Goal: Transaction & Acquisition: Book appointment/travel/reservation

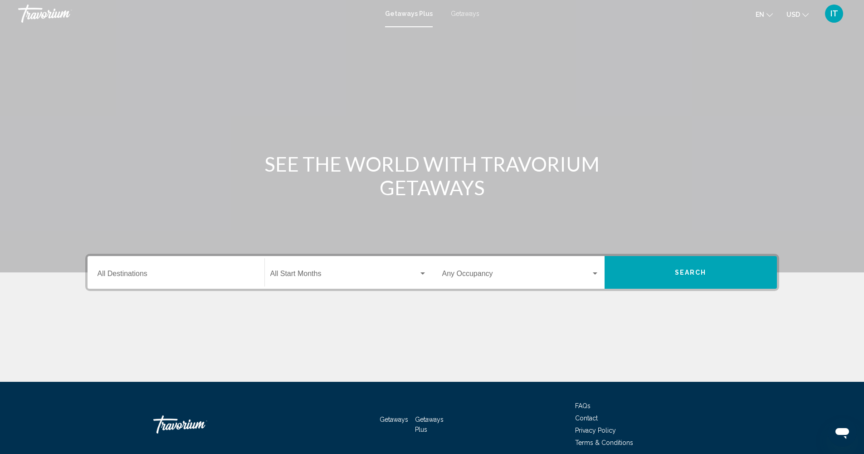
click at [461, 13] on span "Getaways" at bounding box center [465, 13] width 29 height 7
click at [147, 279] on div "Destination All Destinations" at bounding box center [176, 272] width 157 height 29
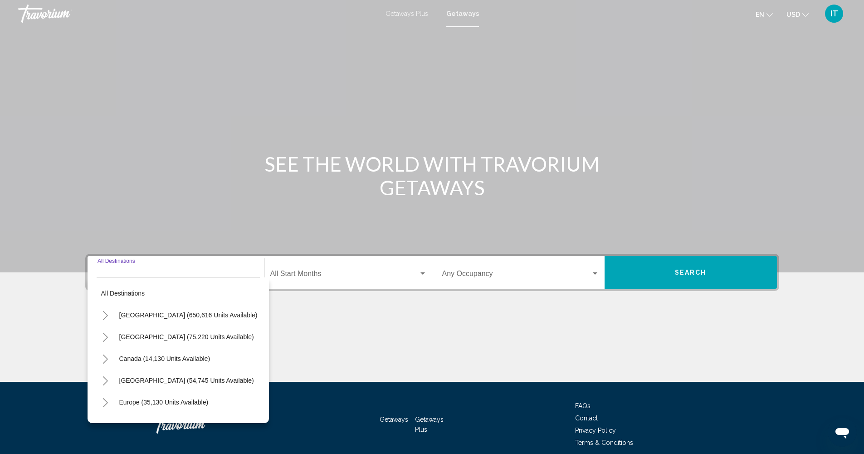
scroll to position [39, 0]
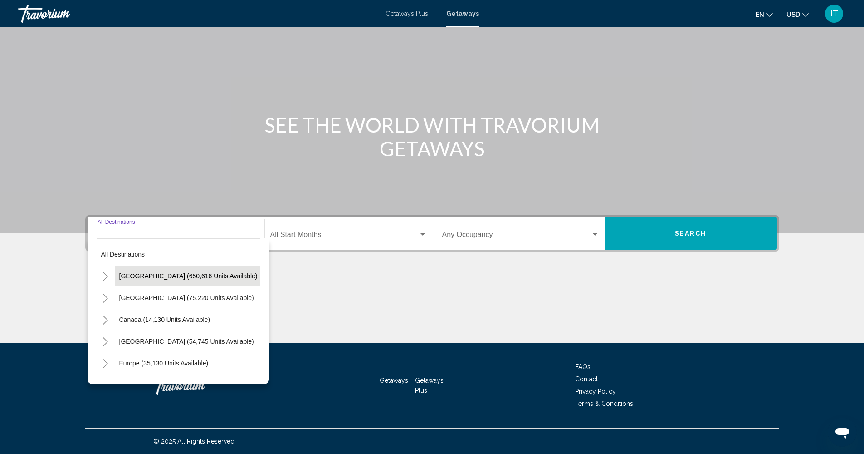
click at [148, 279] on span "[GEOGRAPHIC_DATA] (650,616 units available)" at bounding box center [188, 275] width 138 height 7
type input "**********"
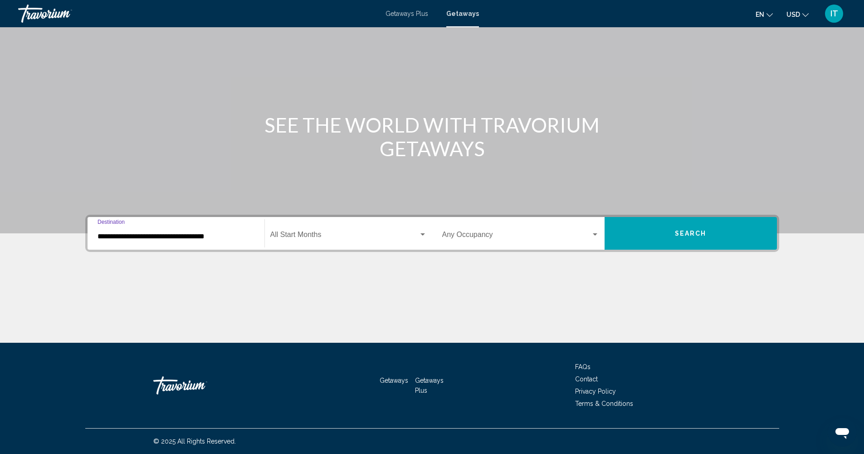
click at [326, 237] on span "Search widget" at bounding box center [344, 236] width 148 height 8
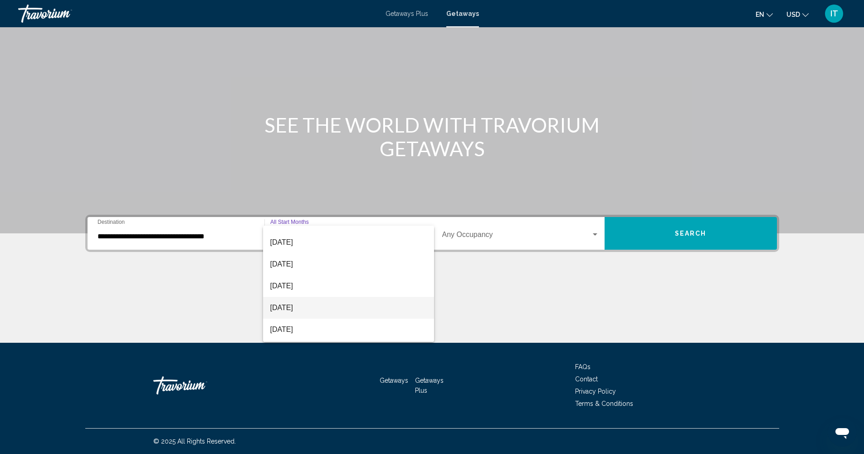
scroll to position [90, 0]
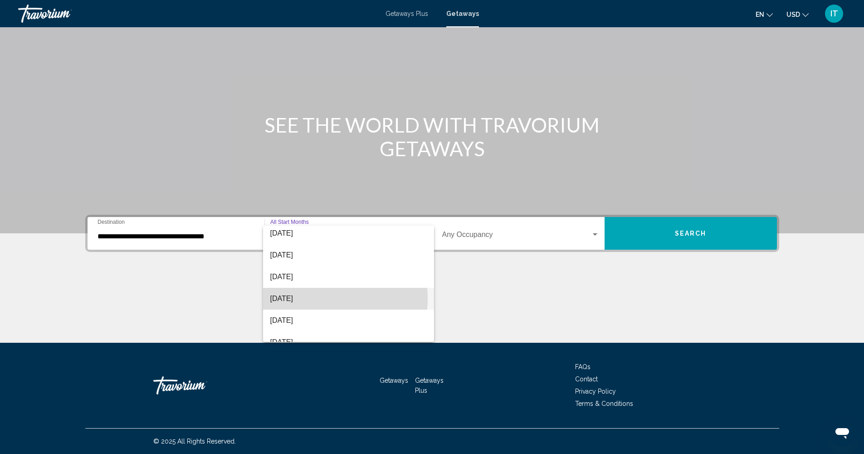
click at [312, 298] on span "[DATE]" at bounding box center [348, 299] width 157 height 22
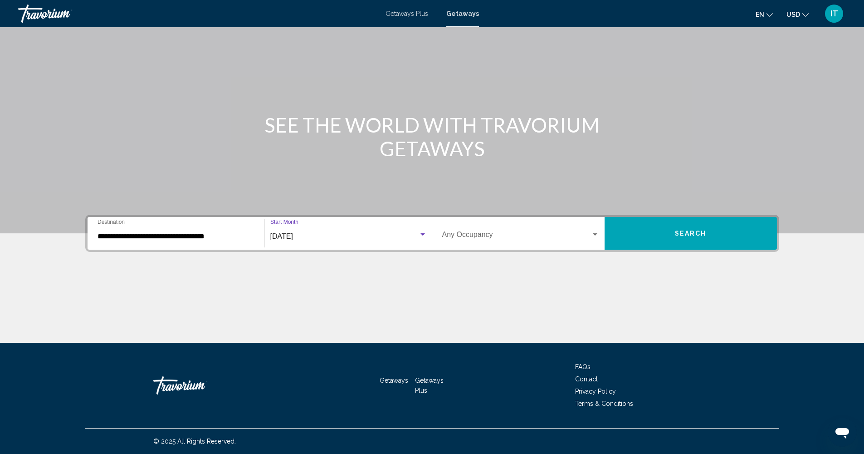
click at [520, 240] on div "Occupancy Any Occupancy" at bounding box center [520, 233] width 157 height 29
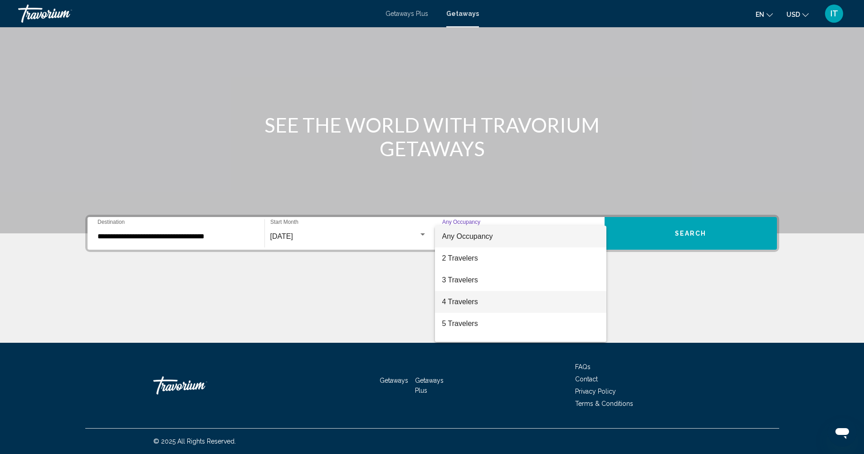
scroll to position [63, 0]
click at [490, 304] on span "7 Travelers" at bounding box center [520, 304] width 157 height 22
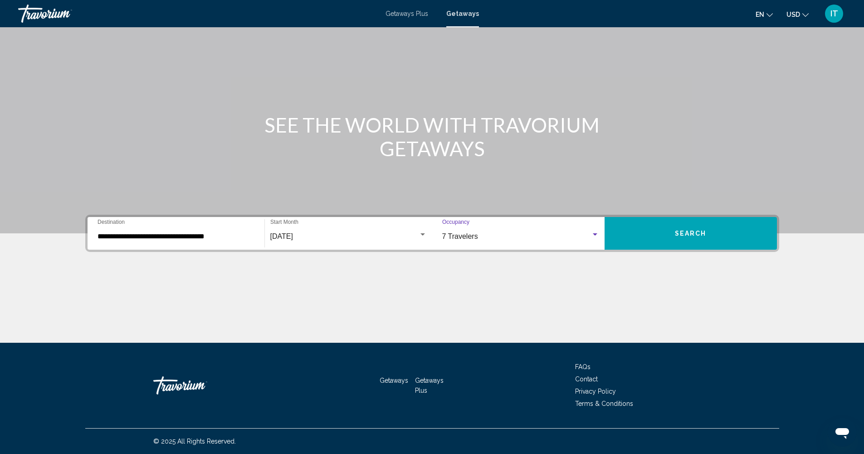
click at [696, 242] on button "Search" at bounding box center [691, 233] width 172 height 33
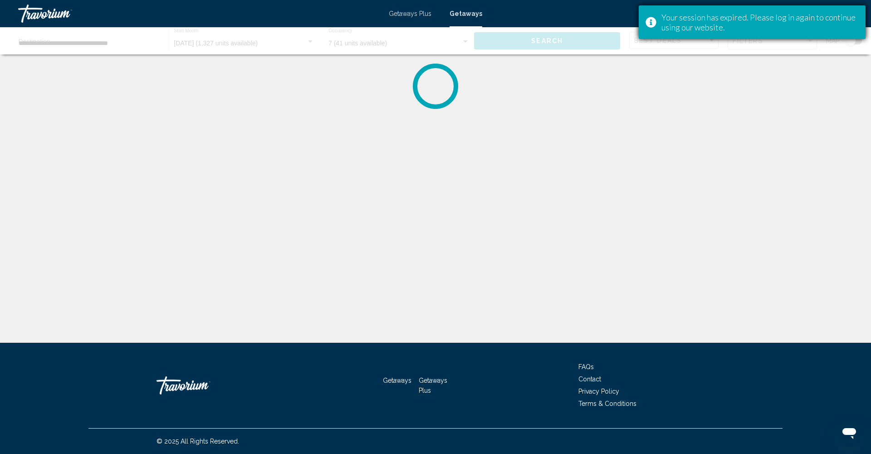
click at [762, 24] on div "Your session has expired. Please log in again to continue using our website." at bounding box center [760, 22] width 197 height 20
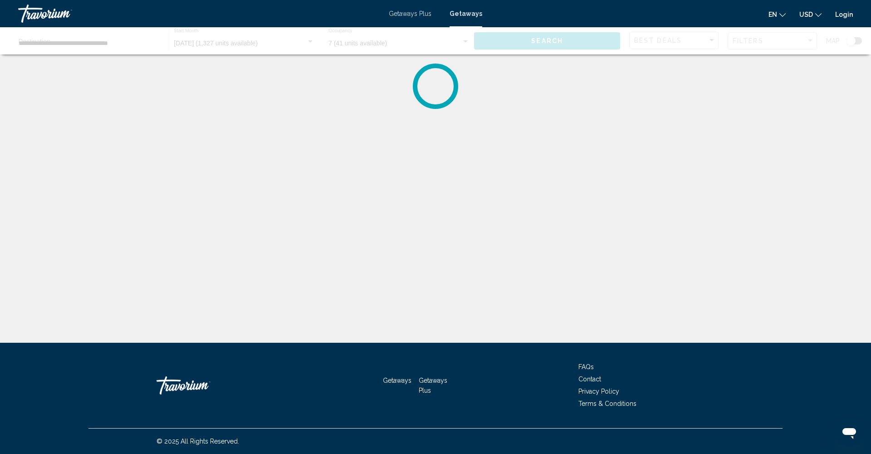
click at [846, 16] on link "Login" at bounding box center [844, 14] width 18 height 7
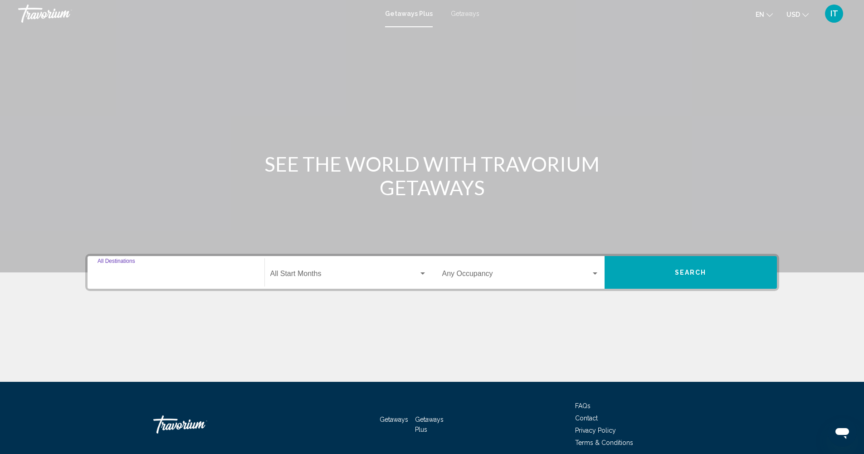
click at [202, 277] on input "Destination All Destinations" at bounding box center [176, 275] width 157 height 8
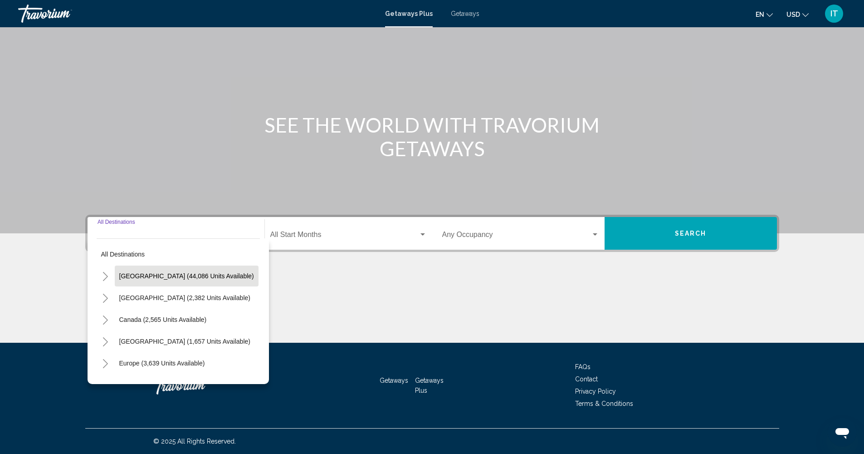
click at [195, 276] on span "United States (44,086 units available)" at bounding box center [186, 275] width 135 height 7
type input "**********"
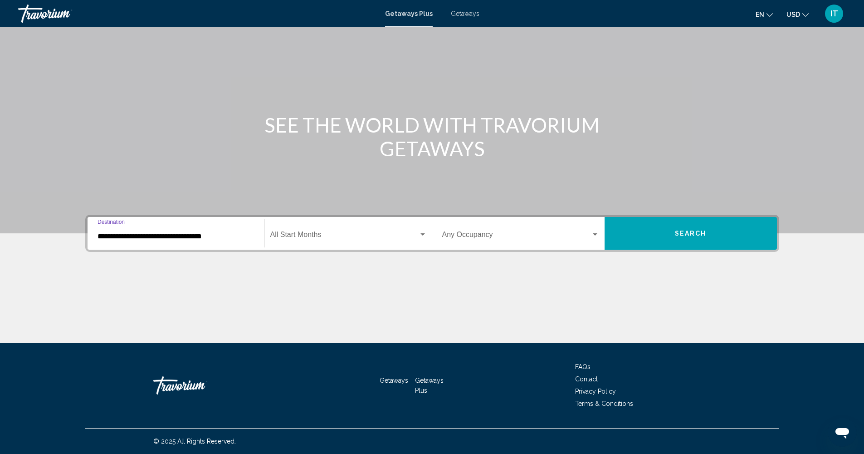
click at [334, 235] on span "Search widget" at bounding box center [344, 236] width 148 height 8
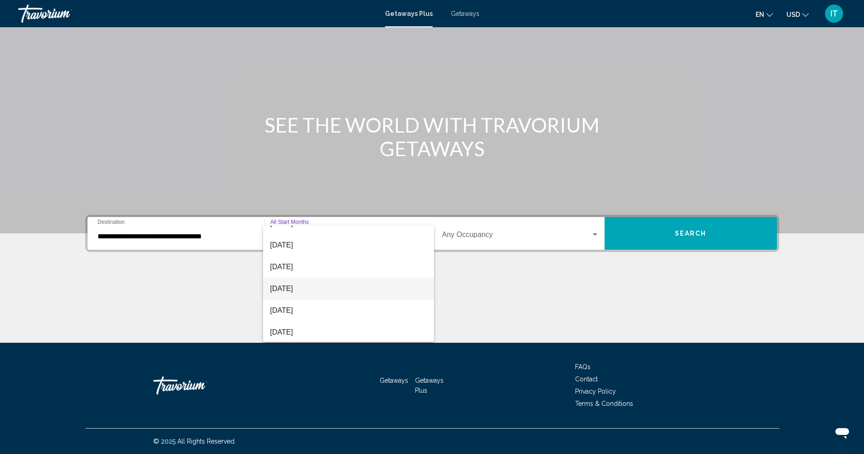
scroll to position [144, 0]
click at [296, 244] on span "[DATE]" at bounding box center [348, 245] width 157 height 22
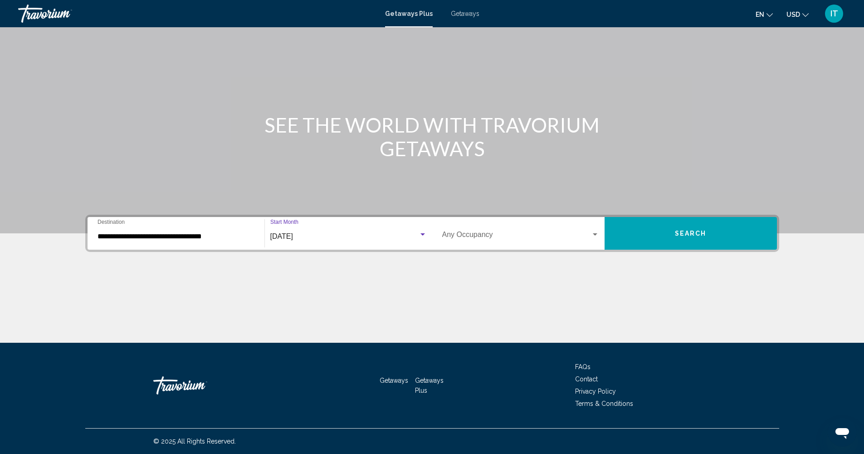
click at [673, 245] on button "Search" at bounding box center [691, 233] width 172 height 33
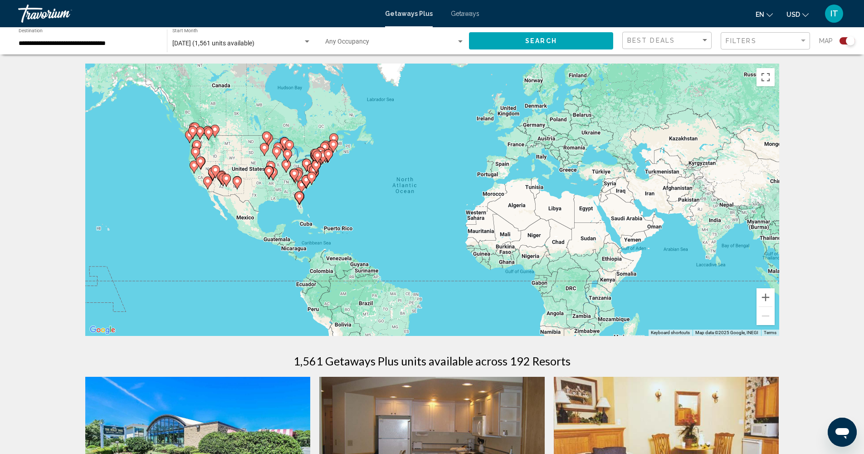
click at [299, 202] on icon "Main content" at bounding box center [299, 198] width 8 height 12
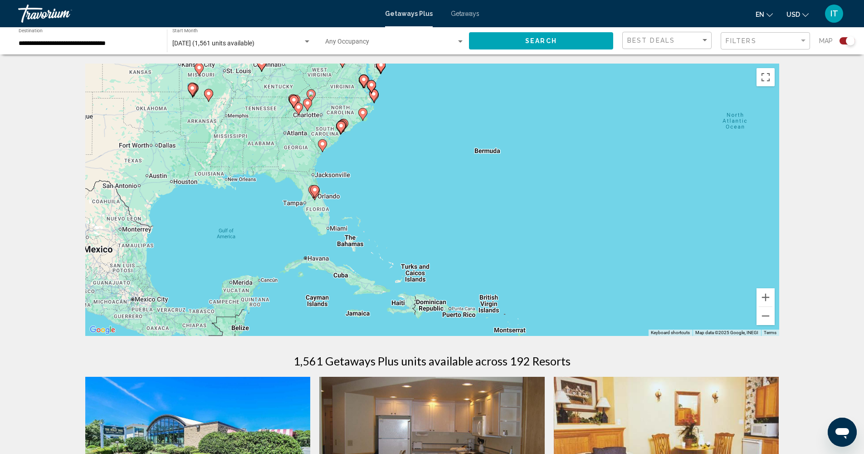
drag, startPoint x: 445, startPoint y: 226, endPoint x: 327, endPoint y: 225, distance: 118.4
click at [327, 225] on div "To activate drag with keyboard, press Alt + Enter. Once in keyboard drag state,…" at bounding box center [432, 200] width 694 height 272
click at [321, 208] on div "To activate drag with keyboard, press Alt + Enter. Once in keyboard drag state,…" at bounding box center [432, 200] width 694 height 272
click at [322, 210] on div "To activate drag with keyboard, press Alt + Enter. Once in keyboard drag state,…" at bounding box center [432, 200] width 694 height 272
click at [311, 192] on image "Main content" at bounding box center [312, 189] width 5 height 5
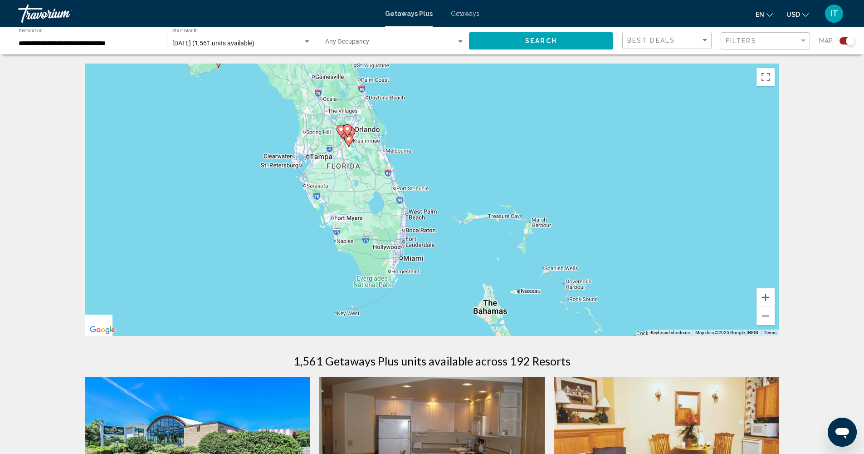
drag, startPoint x: 299, startPoint y: 210, endPoint x: 552, endPoint y: 173, distance: 255.4
click at [552, 173] on div "To navigate, press the arrow keys. To activate drag with keyboard, press Alt + …" at bounding box center [432, 200] width 694 height 272
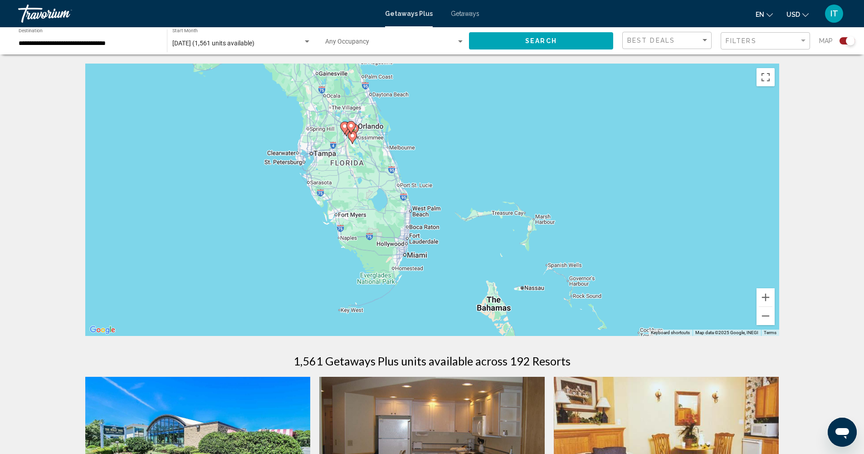
click at [397, 222] on div "To navigate, press the arrow keys. To activate drag with keyboard, press Alt + …" at bounding box center [432, 200] width 694 height 272
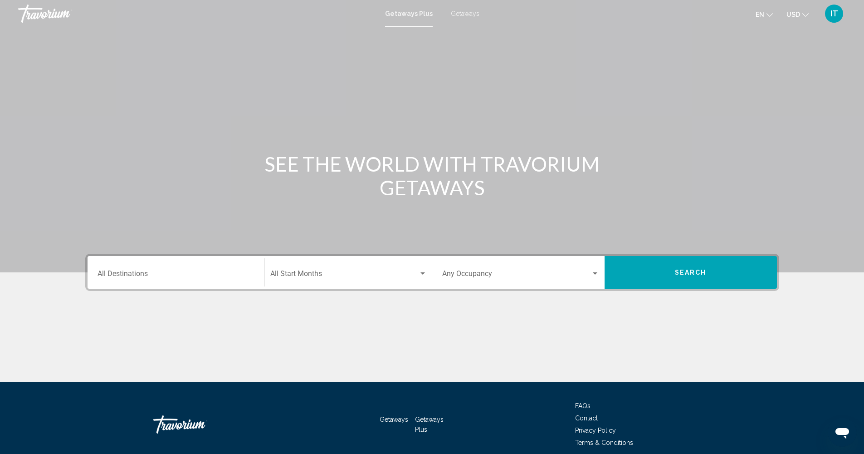
click at [466, 14] on span "Getaways" at bounding box center [465, 13] width 29 height 7
click at [169, 280] on div "Destination All Destinations" at bounding box center [176, 272] width 157 height 29
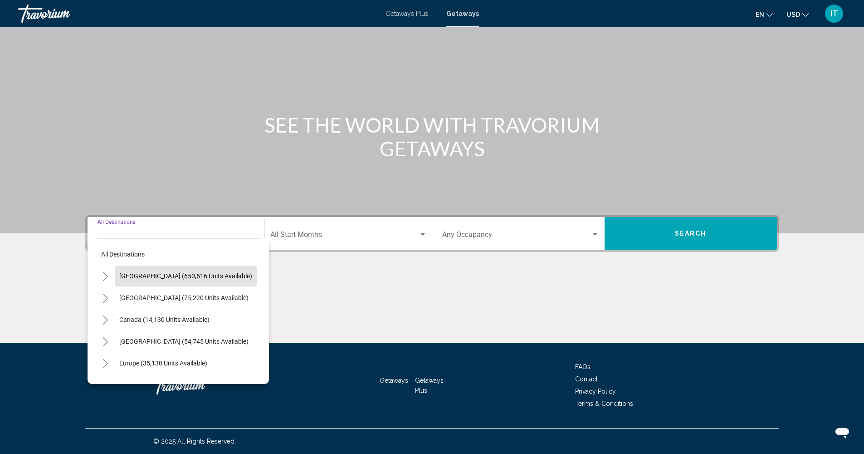
click at [178, 277] on span "[GEOGRAPHIC_DATA] (650,616 units available)" at bounding box center [185, 275] width 133 height 7
type input "**********"
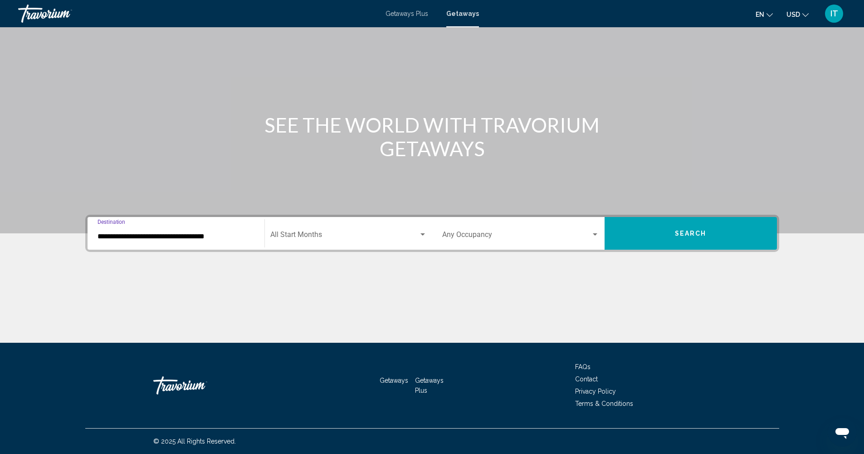
click at [332, 235] on span "Search widget" at bounding box center [344, 236] width 148 height 8
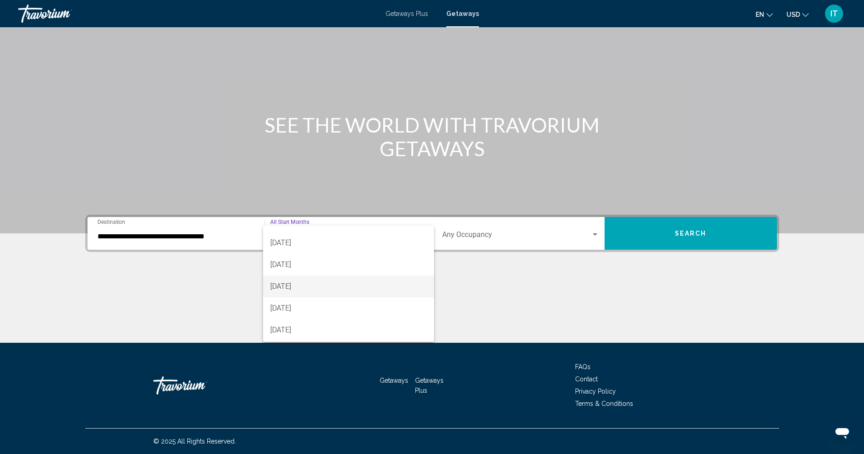
scroll to position [83, 0]
click at [298, 307] on span "[DATE]" at bounding box center [348, 306] width 157 height 22
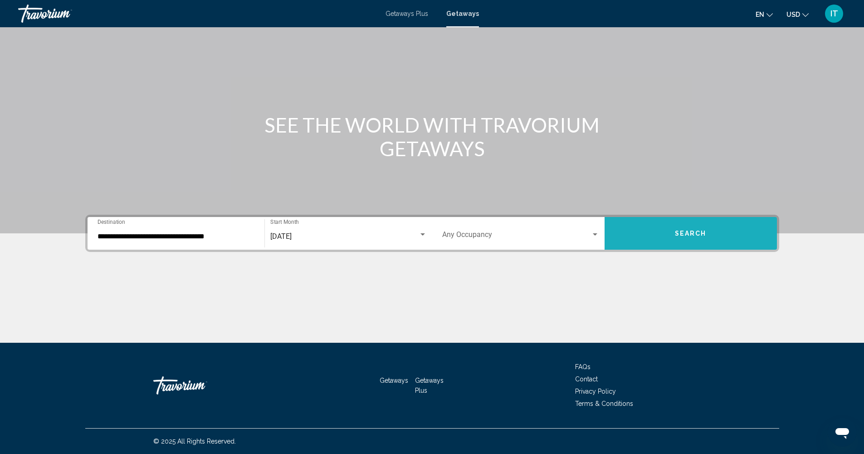
click at [702, 234] on span "Search" at bounding box center [691, 233] width 32 height 7
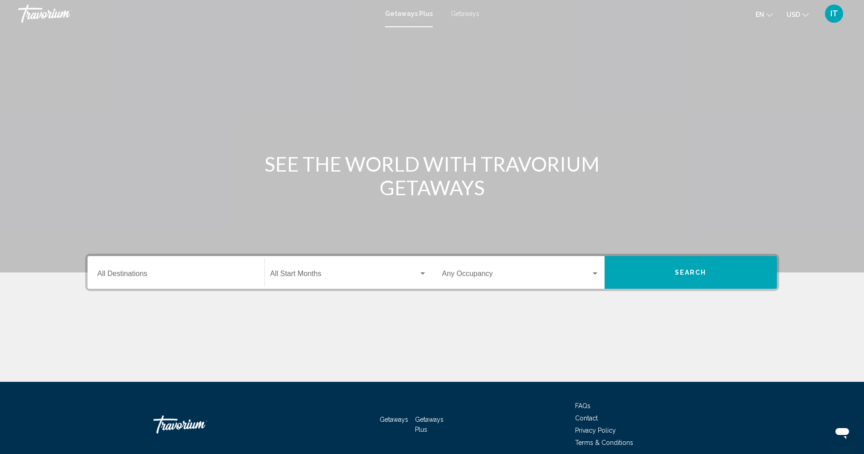
click at [461, 13] on span "Getaways" at bounding box center [465, 13] width 29 height 7
click at [174, 279] on input "Destination All Destinations" at bounding box center [176, 275] width 157 height 8
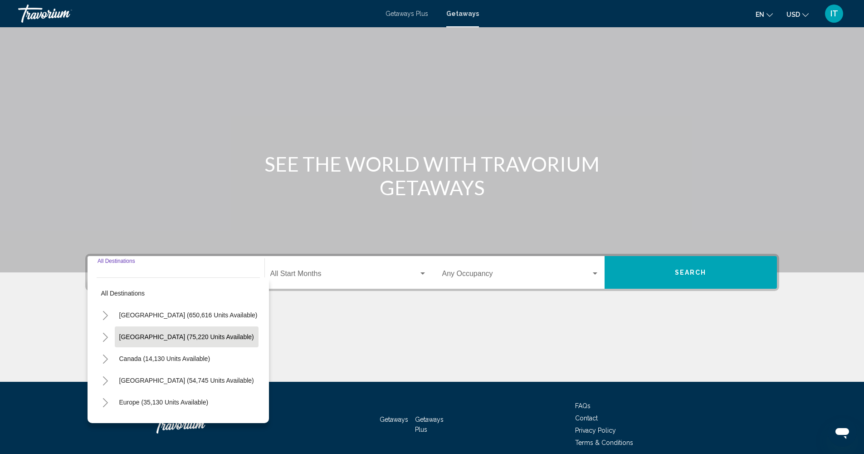
scroll to position [39, 0]
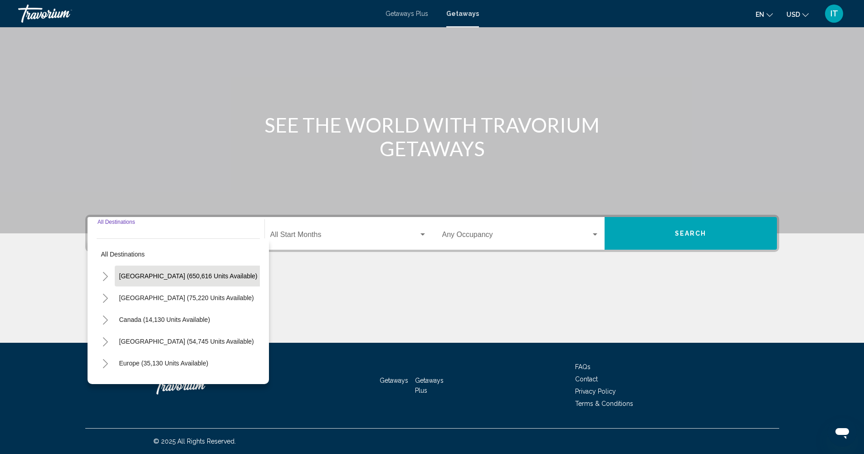
click at [157, 275] on span "[GEOGRAPHIC_DATA] (650,616 units available)" at bounding box center [188, 275] width 138 height 7
type input "**********"
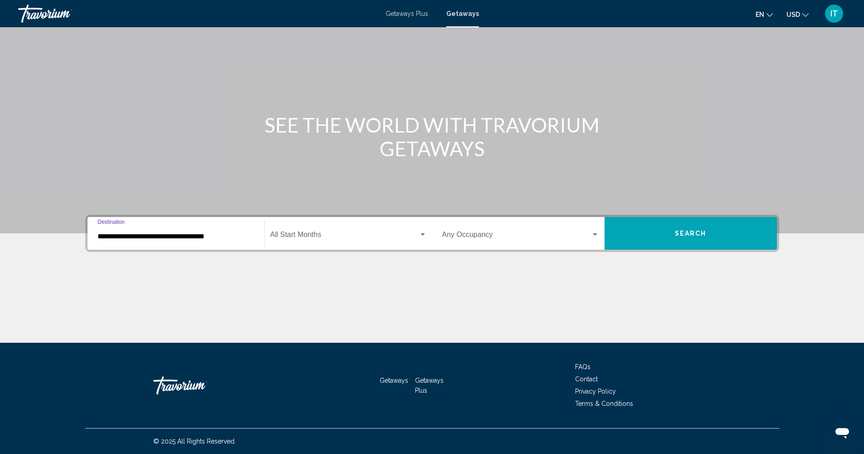
click at [328, 237] on span "Search widget" at bounding box center [344, 236] width 148 height 8
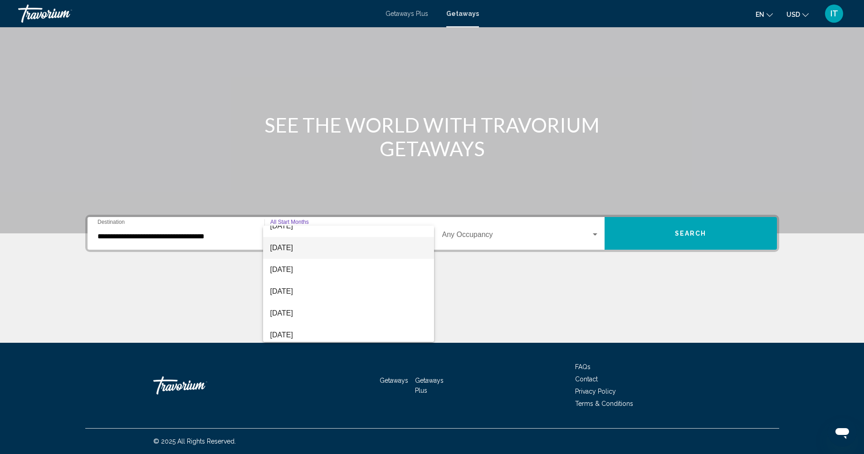
scroll to position [157, 0]
click at [305, 233] on span "[DATE]" at bounding box center [348, 232] width 157 height 22
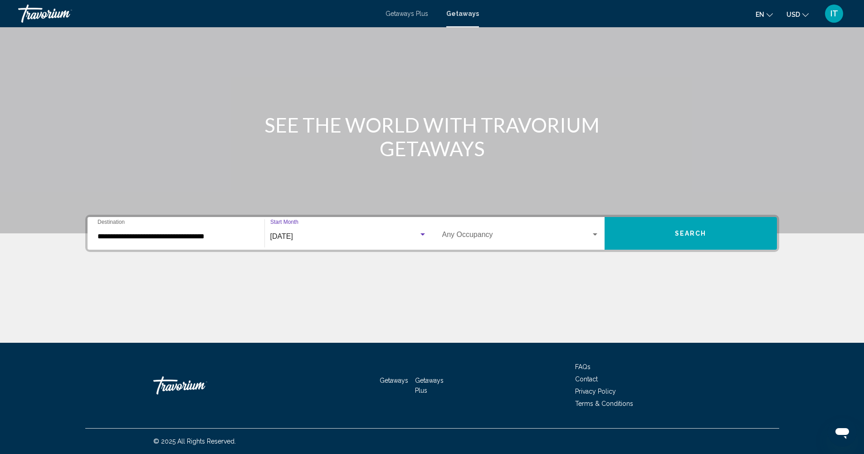
scroll to position [152, 0]
click at [733, 238] on button "Search" at bounding box center [691, 233] width 172 height 33
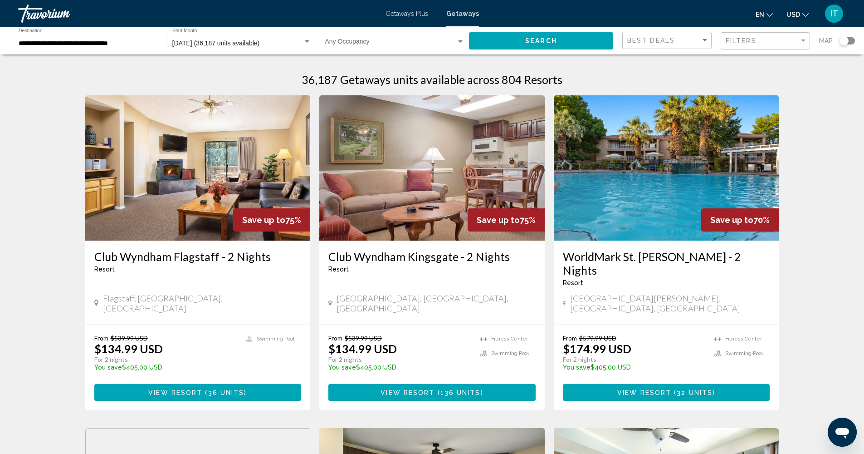
click at [847, 43] on div "Search widget" at bounding box center [844, 40] width 9 height 9
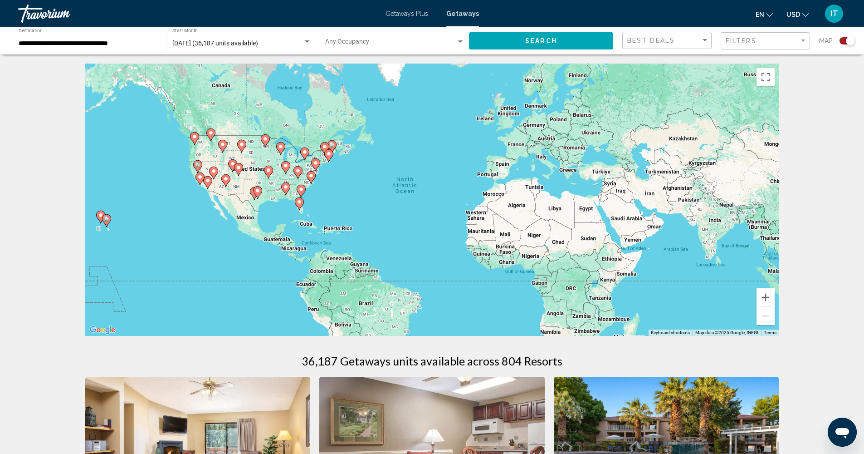
click at [301, 212] on div "To activate drag with keyboard, press Alt + Enter. Once in keyboard drag state,…" at bounding box center [432, 200] width 694 height 272
click at [300, 206] on icon "Main content" at bounding box center [299, 204] width 8 height 12
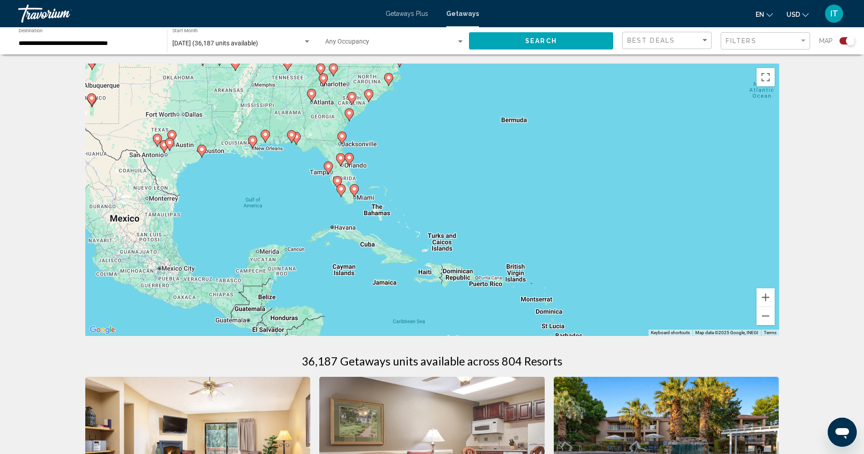
drag, startPoint x: 437, startPoint y: 216, endPoint x: 359, endPoint y: 211, distance: 78.2
click at [359, 211] on div "To activate drag with keyboard, press Alt + Enter. Once in keyboard drag state,…" at bounding box center [432, 200] width 694 height 272
click at [353, 192] on icon "Main content" at bounding box center [354, 191] width 8 height 12
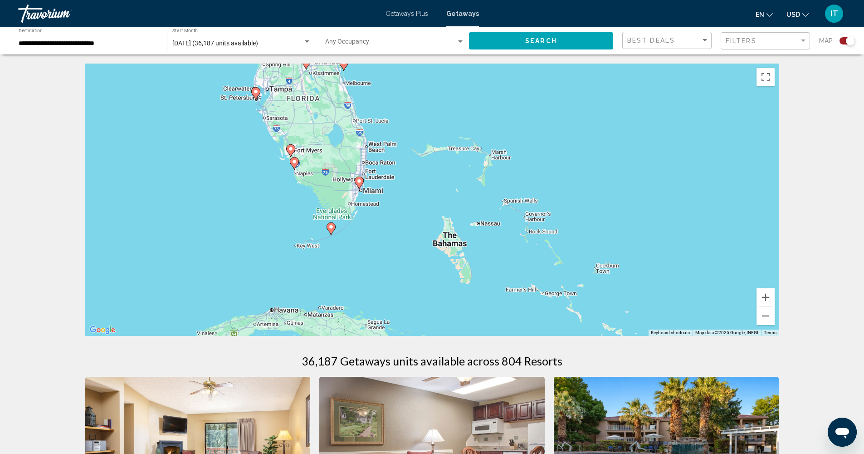
drag, startPoint x: 206, startPoint y: 199, endPoint x: 433, endPoint y: 202, distance: 227.3
click at [446, 199] on div "To activate drag with keyboard, press Alt + Enter. Once in keyboard drag state,…" at bounding box center [432, 200] width 694 height 272
click at [333, 229] on image "Main content" at bounding box center [330, 226] width 5 height 5
type input "**********"
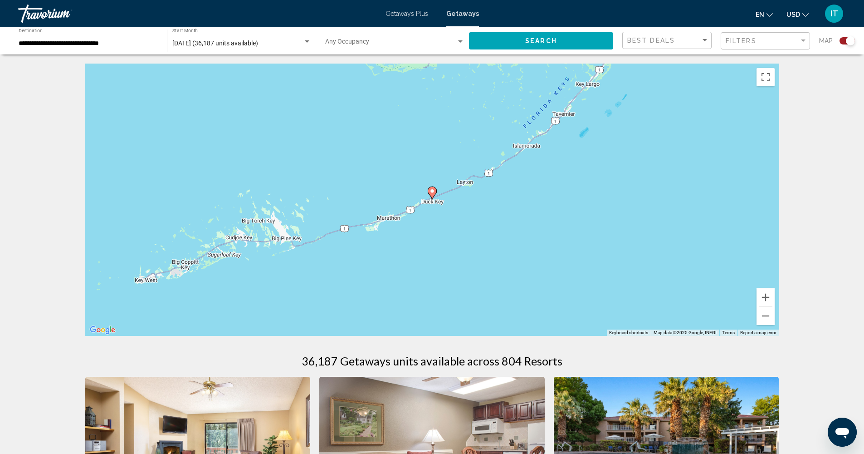
drag, startPoint x: 433, startPoint y: 194, endPoint x: 442, endPoint y: 204, distance: 13.5
click at [433, 193] on g "Main content" at bounding box center [432, 192] width 9 height 13
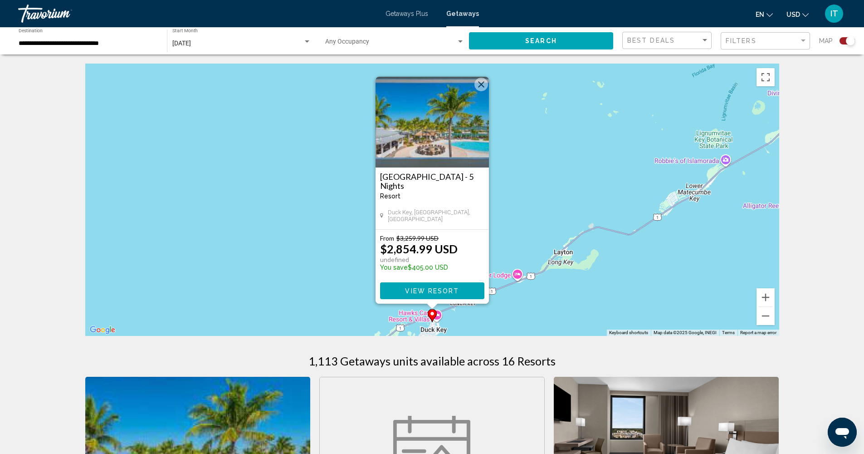
click at [446, 289] on span "View Resort" at bounding box center [432, 290] width 54 height 7
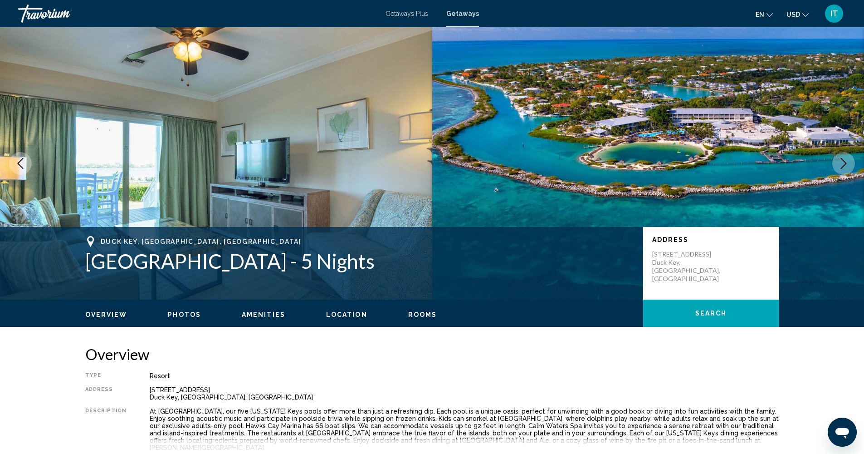
click at [847, 165] on icon "Next image" at bounding box center [843, 163] width 11 height 11
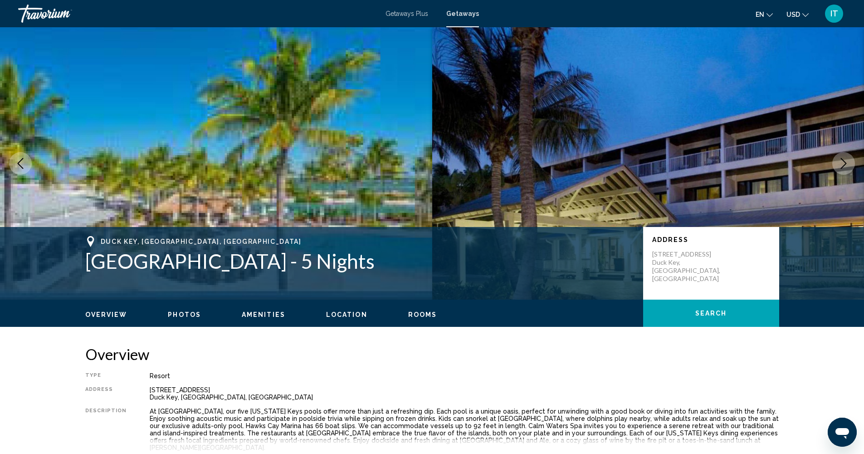
click at [847, 165] on icon "Next image" at bounding box center [843, 163] width 11 height 11
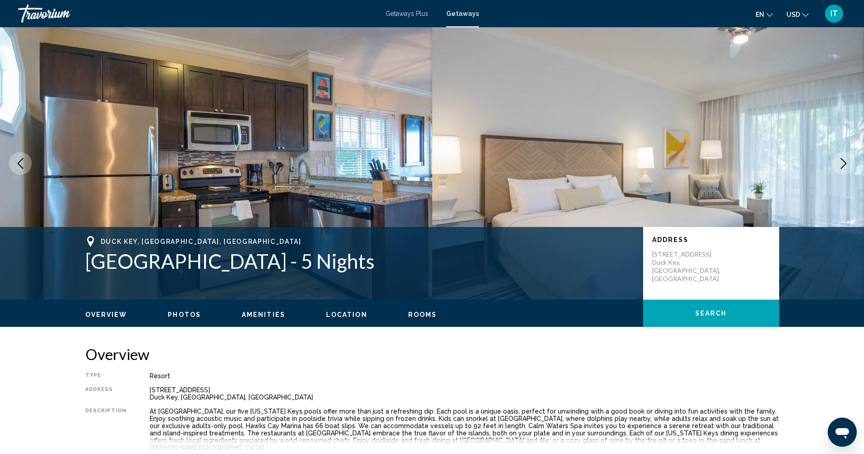
click at [847, 165] on icon "Next image" at bounding box center [843, 163] width 11 height 11
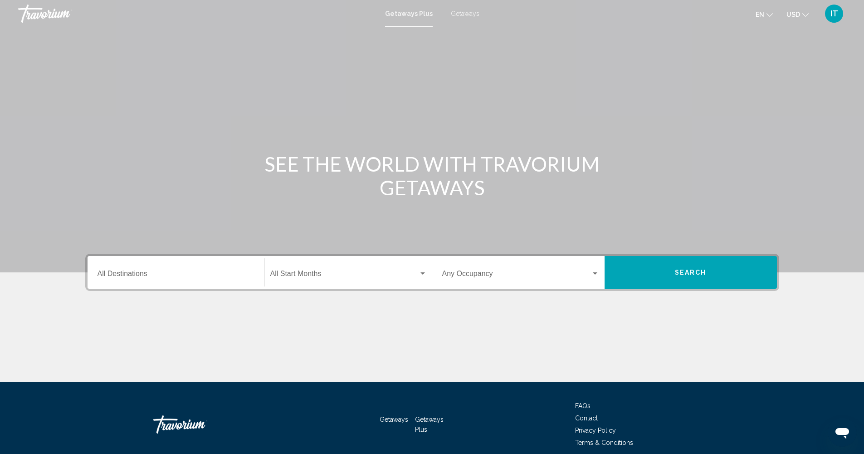
click at [471, 15] on span "Getaways" at bounding box center [465, 13] width 29 height 7
click at [169, 274] on input "Destination All Destinations" at bounding box center [176, 275] width 157 height 8
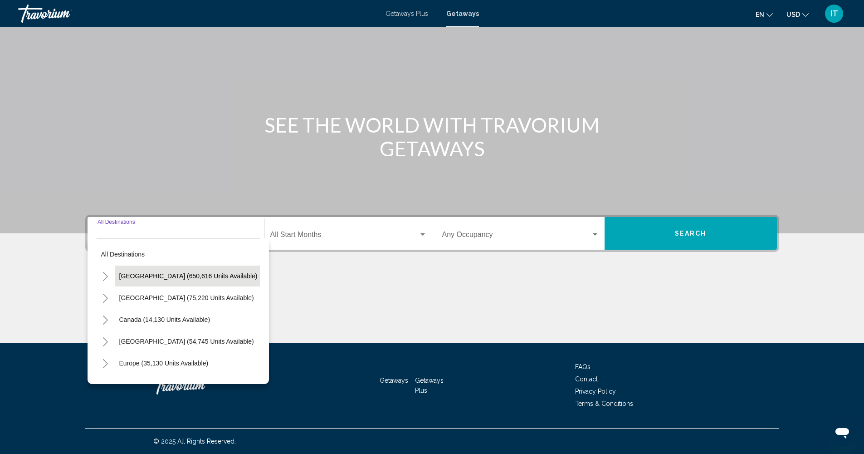
click at [196, 276] on span "[GEOGRAPHIC_DATA] (650,616 units available)" at bounding box center [188, 275] width 138 height 7
type input "**********"
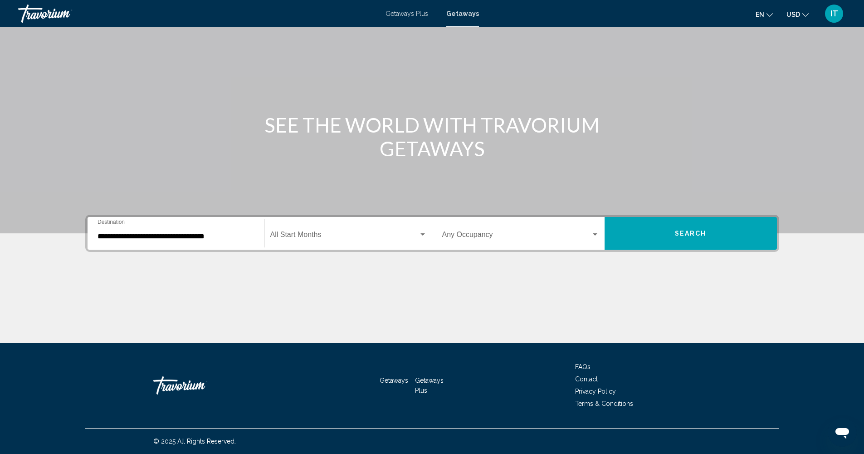
click at [371, 241] on div "Start Month All Start Months" at bounding box center [348, 233] width 157 height 29
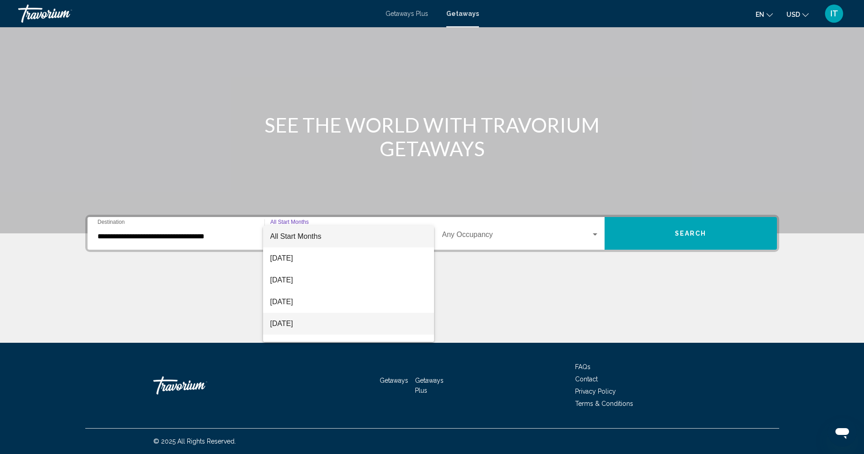
click at [311, 324] on span "[DATE]" at bounding box center [348, 324] width 157 height 22
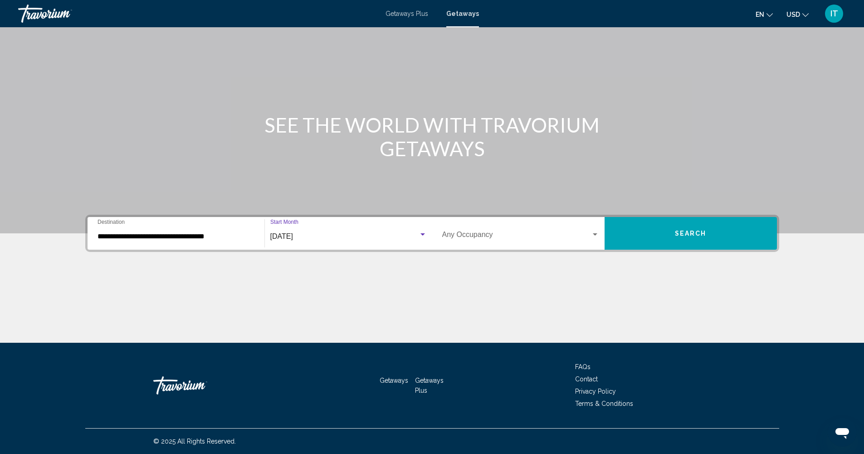
click at [649, 238] on button "Search" at bounding box center [691, 233] width 172 height 33
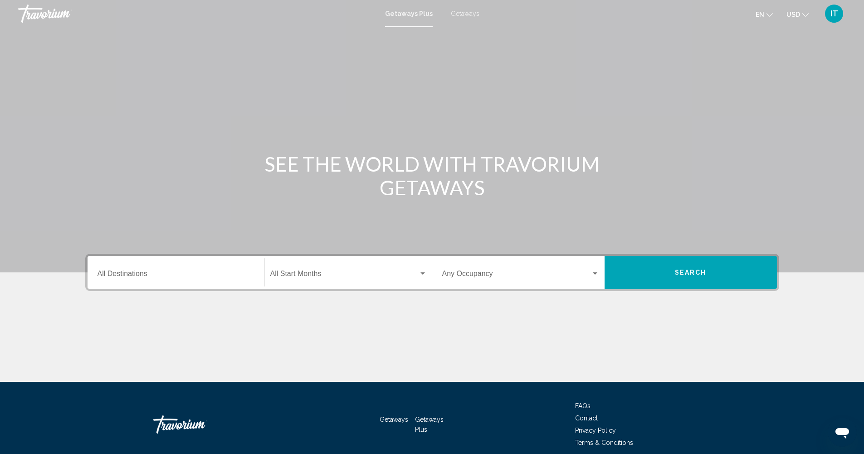
click at [463, 15] on span "Getaways" at bounding box center [465, 13] width 29 height 7
click at [154, 278] on input "Destination All Destinations" at bounding box center [176, 275] width 157 height 8
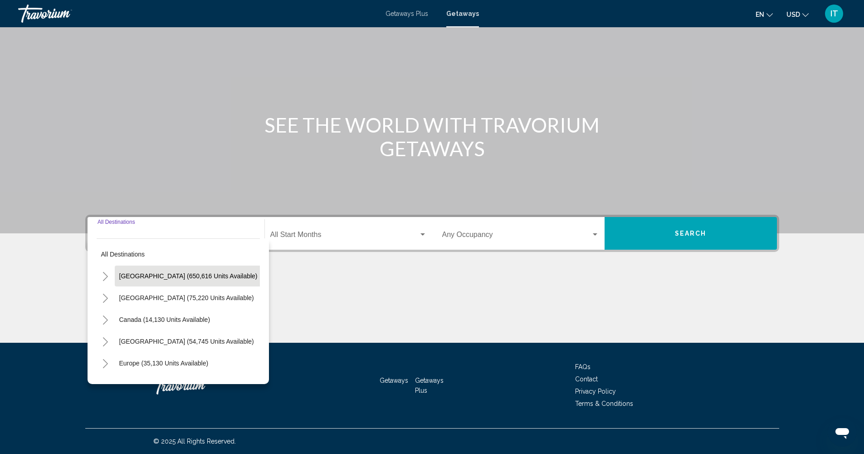
click at [145, 271] on button "[GEOGRAPHIC_DATA] (650,616 units available)" at bounding box center [188, 275] width 147 height 21
type input "**********"
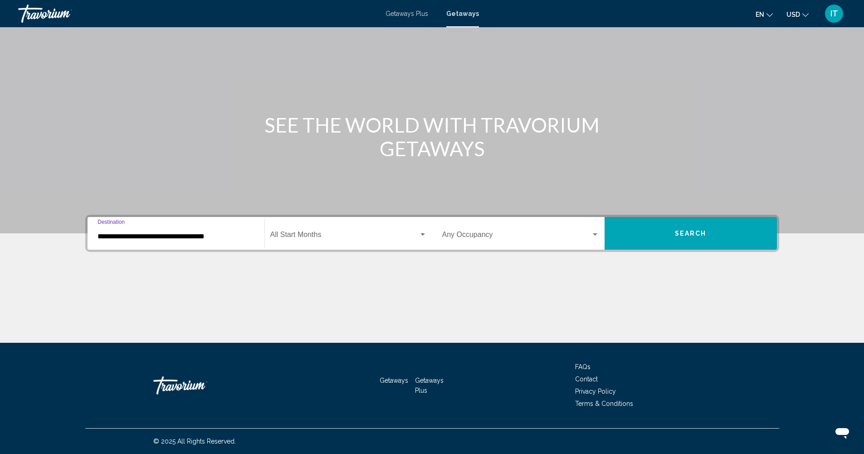
click at [343, 236] on span "Search widget" at bounding box center [344, 236] width 148 height 8
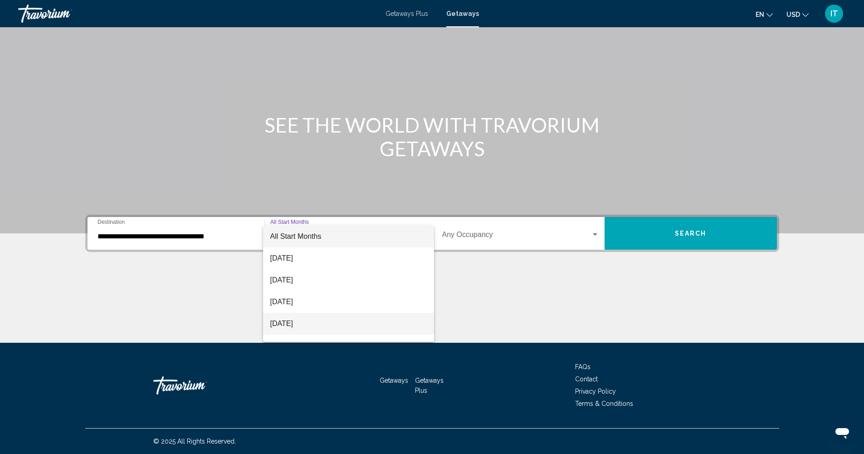
scroll to position [14, 0]
click at [307, 304] on span "[DATE]" at bounding box center [348, 310] width 157 height 22
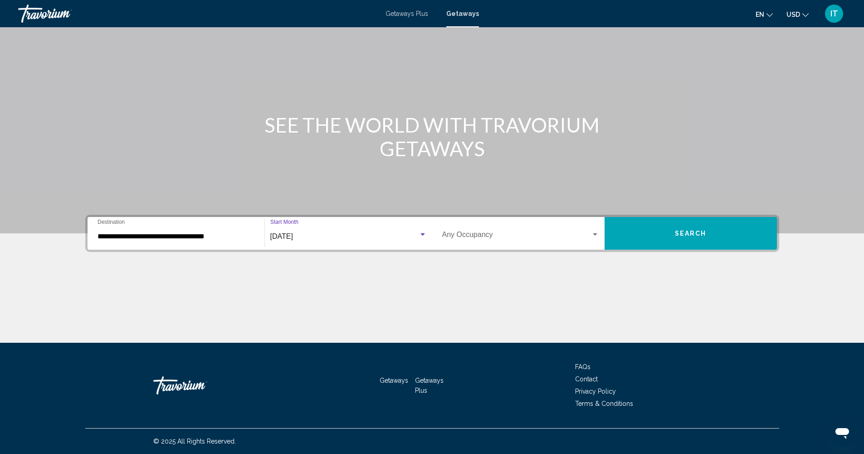
click at [686, 236] on span "Search" at bounding box center [691, 233] width 32 height 7
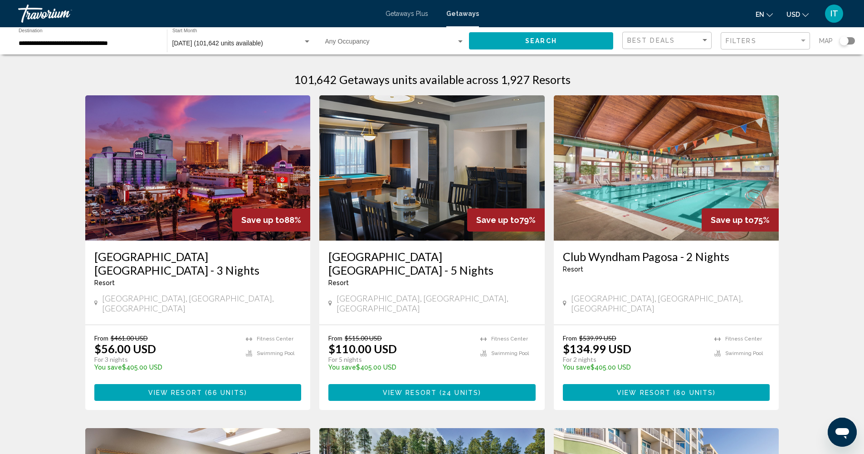
click at [849, 42] on div "Search widget" at bounding box center [847, 40] width 15 height 7
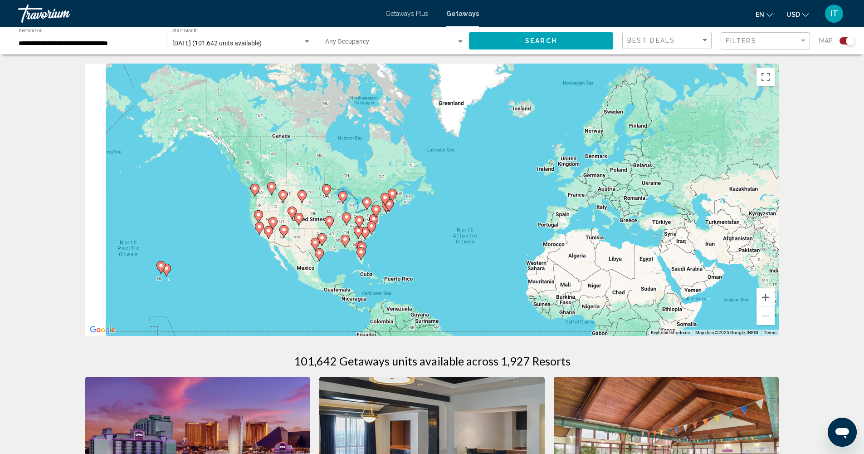
drag, startPoint x: 346, startPoint y: 208, endPoint x: 410, endPoint y: 240, distance: 71.2
click at [410, 240] on div "To activate drag with keyboard, press Alt + Enter. Once in keyboard drag state,…" at bounding box center [432, 200] width 694 height 272
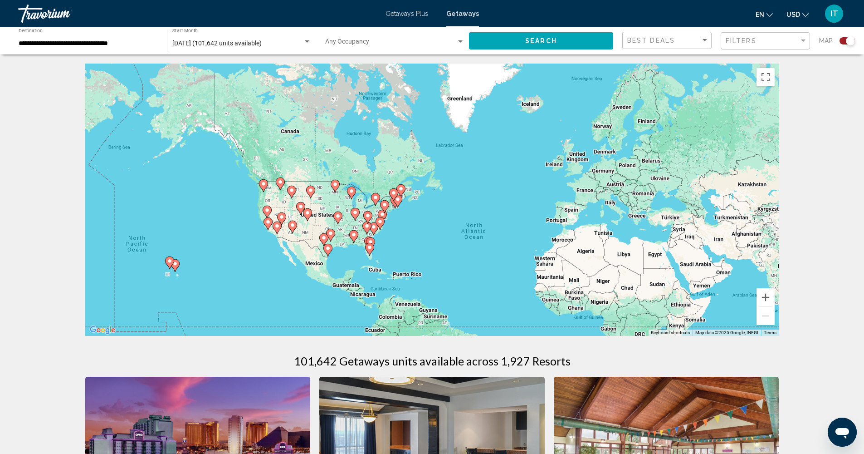
click at [351, 195] on icon "Main content" at bounding box center [351, 193] width 8 height 12
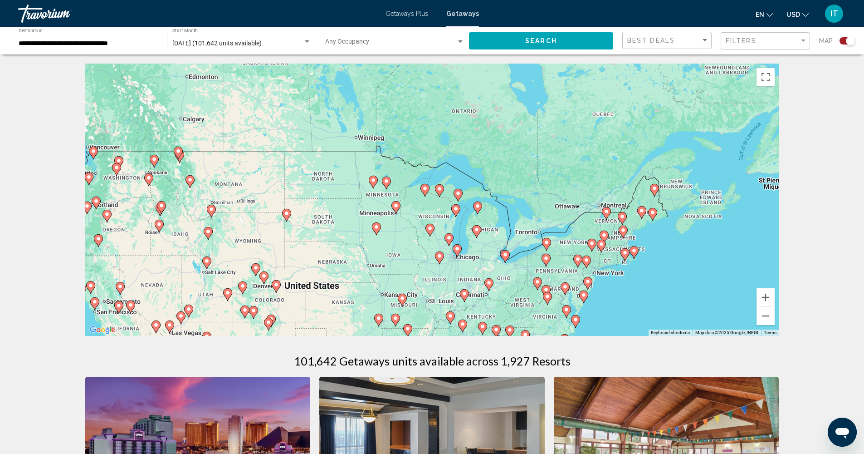
click at [457, 251] on image "Main content" at bounding box center [457, 248] width 5 height 5
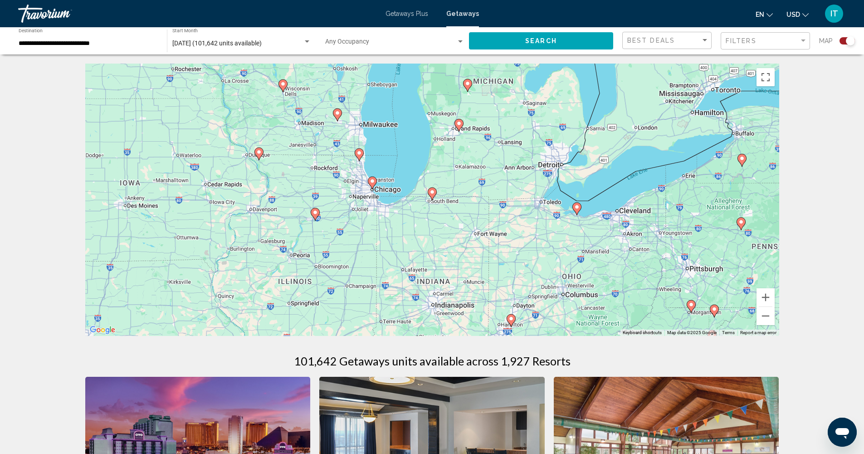
click at [373, 183] on image "Main content" at bounding box center [372, 180] width 5 height 5
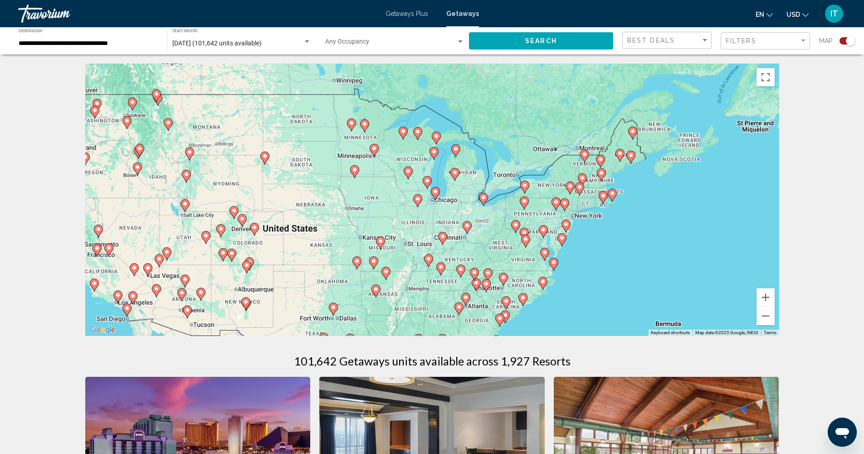
click at [436, 191] on image "Main content" at bounding box center [435, 191] width 5 height 5
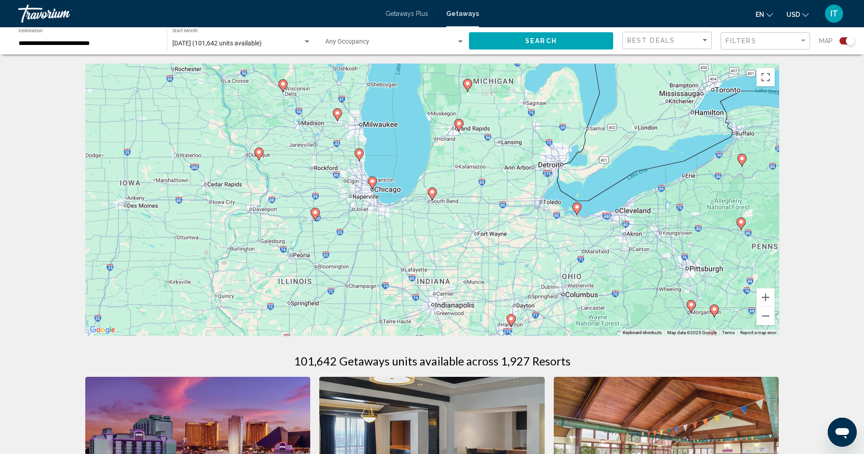
click at [371, 181] on image "Main content" at bounding box center [372, 180] width 5 height 5
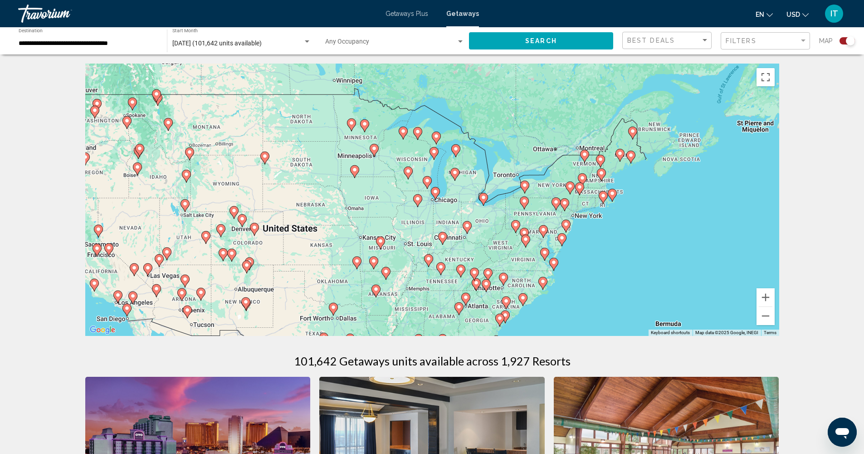
click at [436, 194] on image "Main content" at bounding box center [435, 191] width 5 height 5
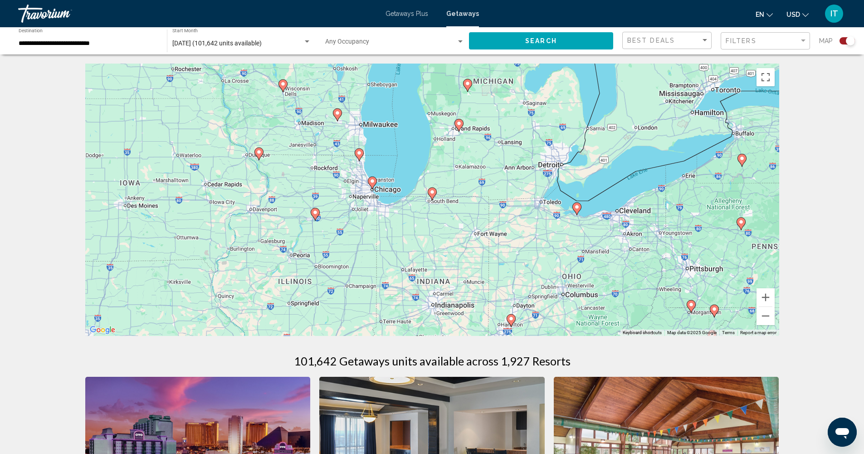
click at [372, 184] on icon "Main content" at bounding box center [372, 183] width 8 height 12
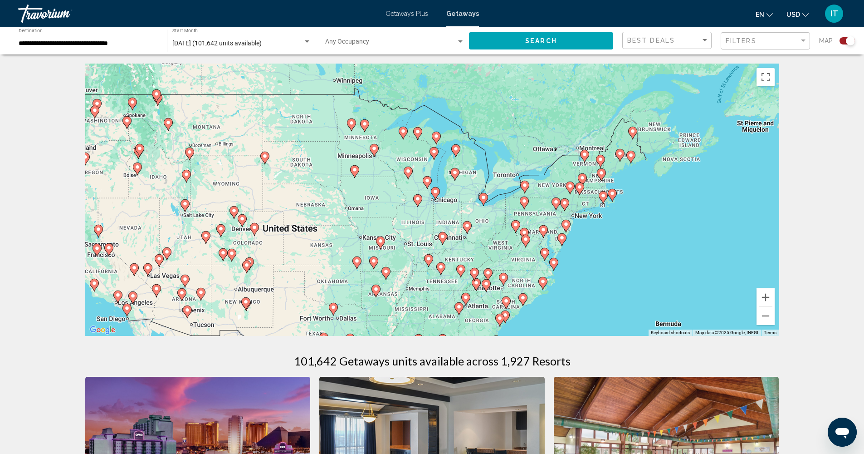
click at [437, 196] on icon "Main content" at bounding box center [435, 193] width 8 height 12
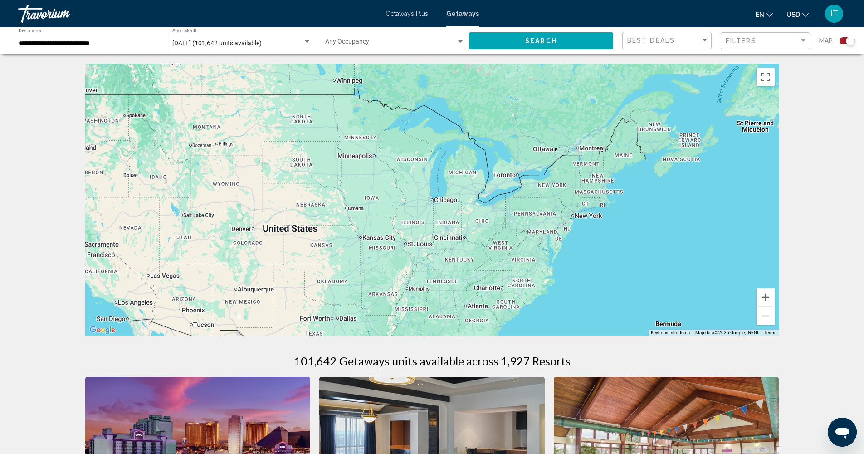
click at [437, 196] on div "To activate drag with keyboard, press Alt + Enter. Once in keyboard drag state,…" at bounding box center [432, 200] width 694 height 272
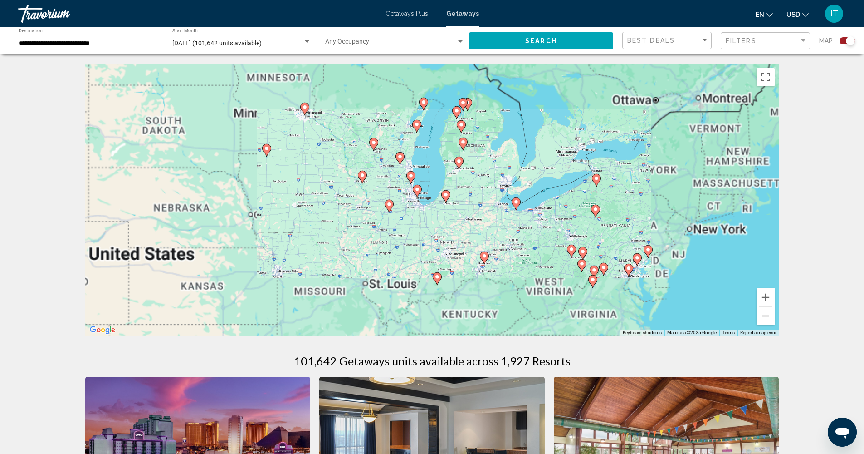
click at [437, 196] on div "To activate drag with keyboard, press Alt + Enter. Once in keyboard drag state,…" at bounding box center [432, 200] width 694 height 272
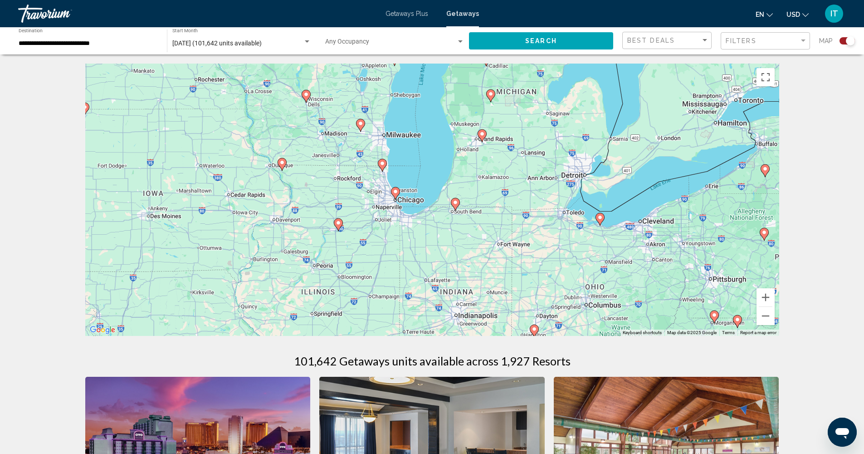
click at [404, 196] on div "To activate drag with keyboard, press Alt + Enter. Once in keyboard drag state,…" at bounding box center [432, 200] width 694 height 272
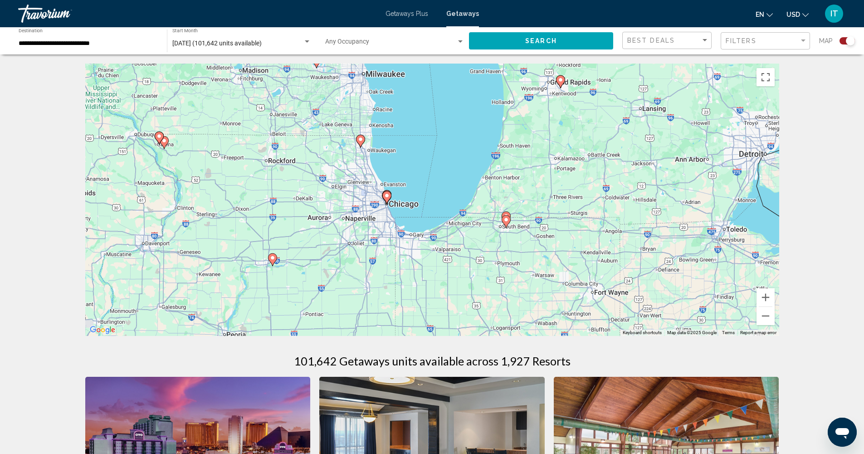
click at [402, 198] on div "To activate drag with keyboard, press Alt + Enter. Once in keyboard drag state,…" at bounding box center [432, 200] width 694 height 272
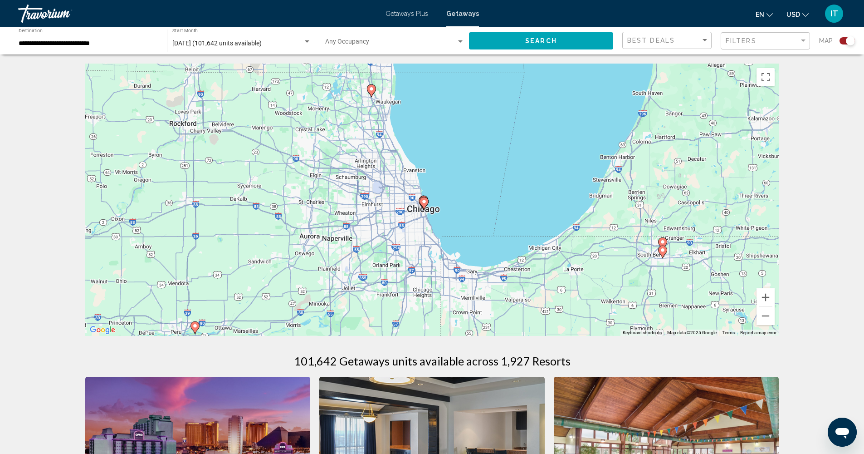
drag, startPoint x: 392, startPoint y: 210, endPoint x: 444, endPoint y: 211, distance: 52.6
click at [444, 211] on div "To activate drag with keyboard, press Alt + Enter. Once in keyboard drag state,…" at bounding box center [432, 200] width 694 height 272
click at [442, 211] on div "To activate drag with keyboard, press Alt + Enter. Once in keyboard drag state,…" at bounding box center [432, 200] width 694 height 272
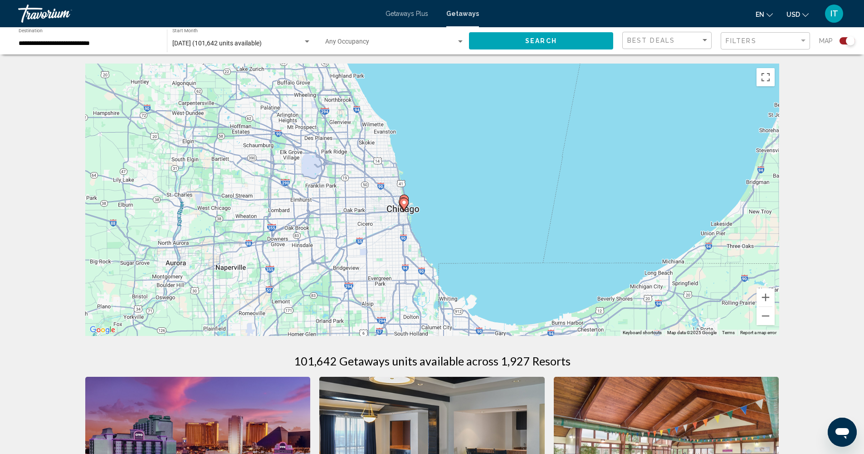
click at [426, 213] on div "To activate drag with keyboard, press Alt + Enter. Once in keyboard drag state,…" at bounding box center [432, 200] width 694 height 272
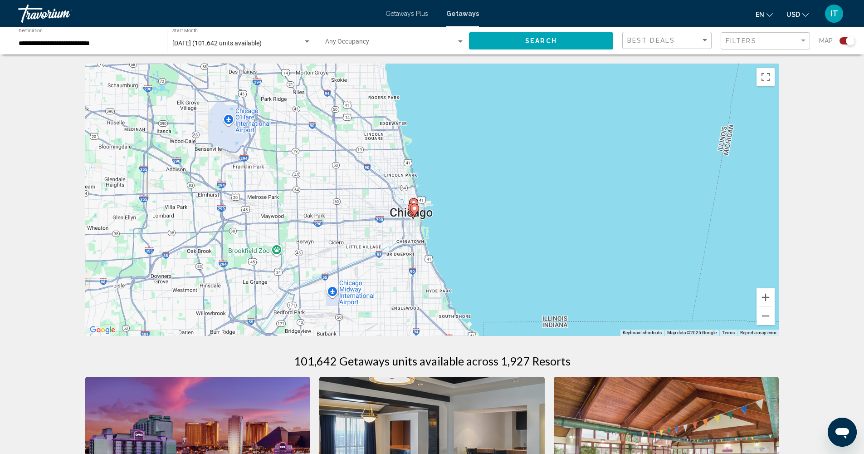
drag, startPoint x: 409, startPoint y: 215, endPoint x: 448, endPoint y: 226, distance: 40.5
click at [448, 226] on div "To activate drag with keyboard, press Alt + Enter. Once in keyboard drag state,…" at bounding box center [432, 200] width 694 height 272
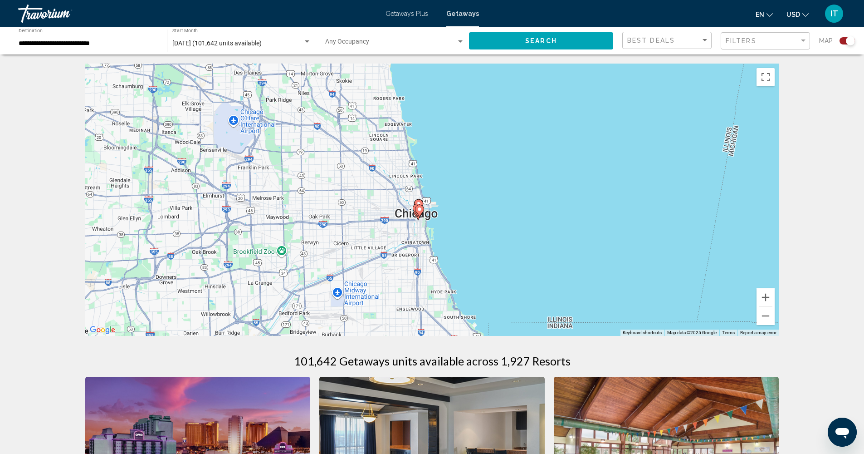
click at [436, 221] on div "To activate drag with keyboard, press Alt + Enter. Once in keyboard drag state,…" at bounding box center [432, 200] width 694 height 272
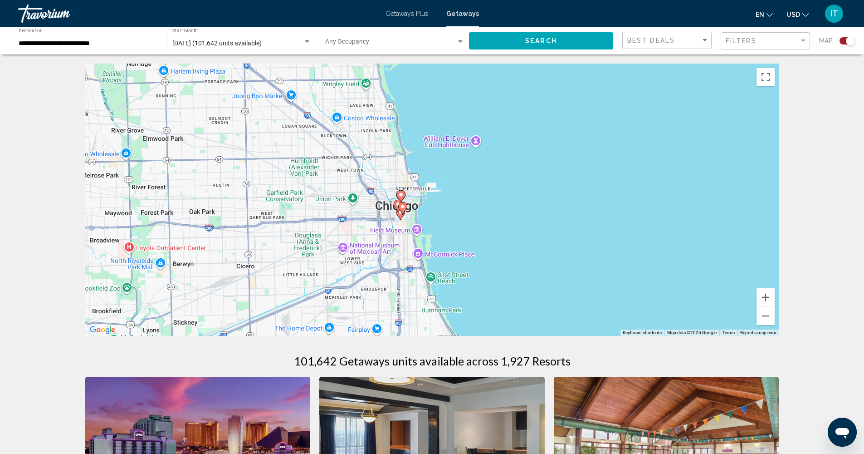
click at [426, 216] on div "To activate drag with keyboard, press Alt + Enter. Once in keyboard drag state,…" at bounding box center [432, 200] width 694 height 272
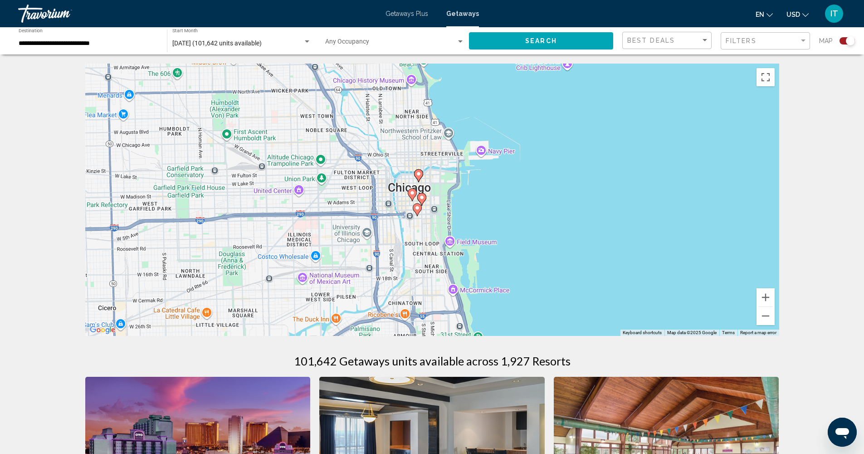
drag, startPoint x: 416, startPoint y: 214, endPoint x: 459, endPoint y: 206, distance: 44.2
click at [459, 206] on div "To activate drag with keyboard, press Alt + Enter. Once in keyboard drag state,…" at bounding box center [432, 200] width 694 height 272
click at [418, 174] on image "Main content" at bounding box center [418, 173] width 5 height 5
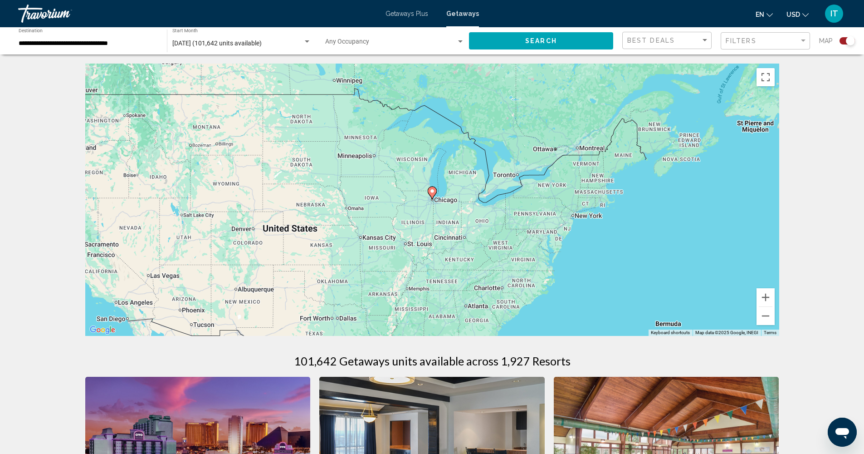
click at [434, 192] on image "Main content" at bounding box center [432, 190] width 5 height 5
type input "**********"
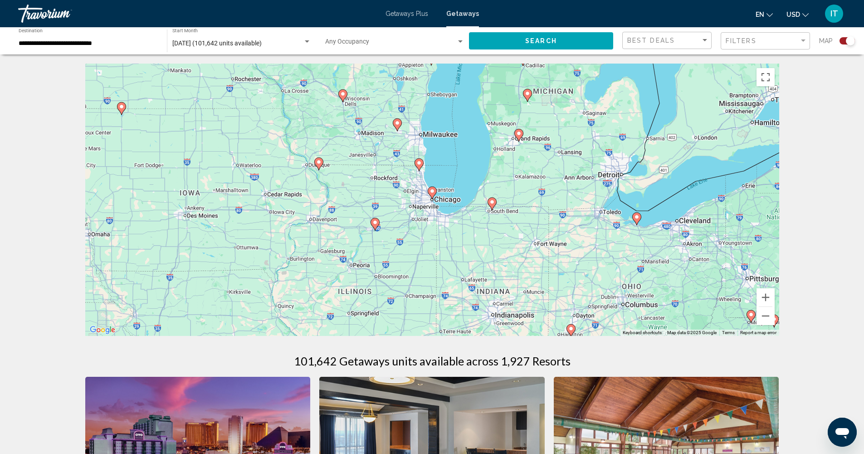
click at [433, 194] on icon "Main content" at bounding box center [432, 193] width 8 height 12
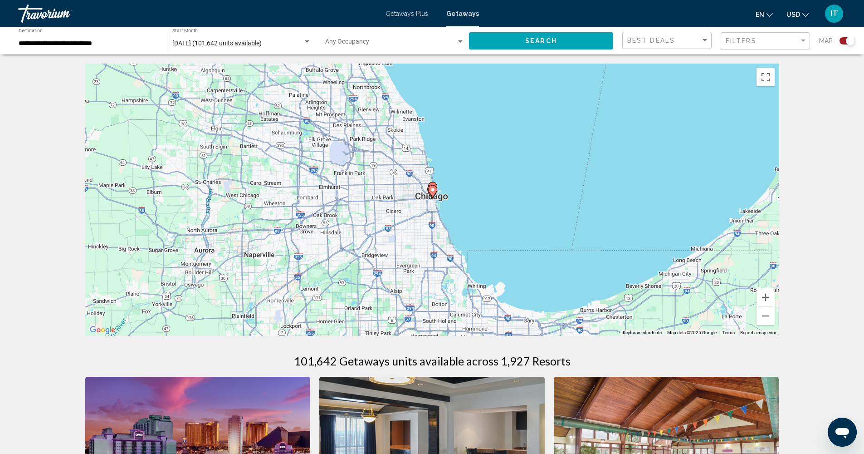
click at [434, 191] on image "Main content" at bounding box center [432, 189] width 5 height 5
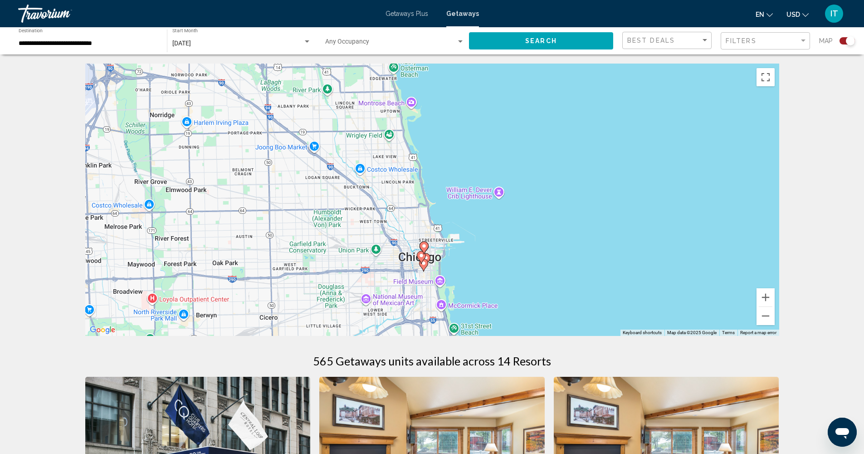
drag, startPoint x: 474, startPoint y: 301, endPoint x: 468, endPoint y: 249, distance: 52.1
click at [468, 249] on div "To activate drag with keyboard, press Alt + Enter. Once in keyboard drag state,…" at bounding box center [432, 200] width 694 height 272
click at [425, 245] on image "Main content" at bounding box center [424, 245] width 5 height 5
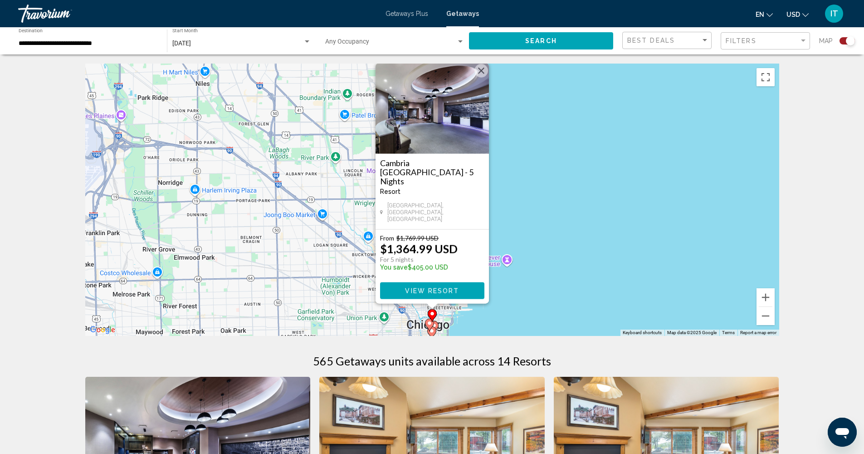
click at [430, 322] on gmp-advanced-marker "Main content" at bounding box center [432, 316] width 9 height 14
click at [481, 78] on button "Close" at bounding box center [482, 71] width 14 height 14
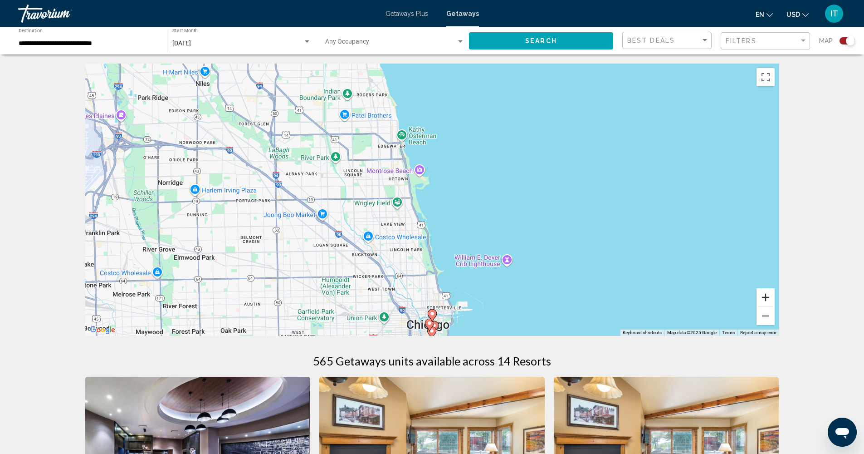
click at [768, 295] on button "Zoom in" at bounding box center [766, 297] width 18 height 18
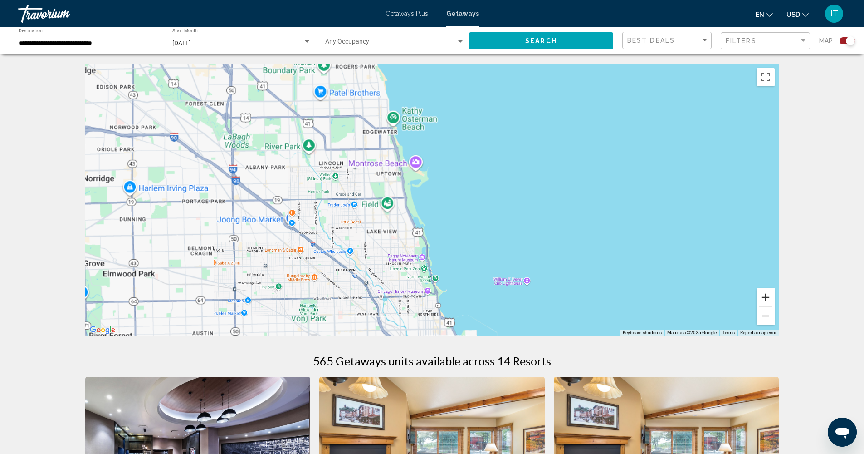
click at [768, 295] on button "Zoom in" at bounding box center [766, 297] width 18 height 18
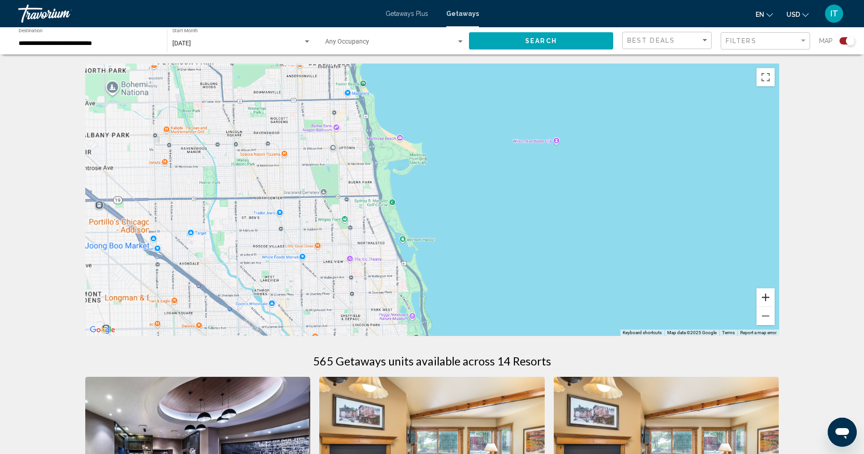
click at [768, 295] on button "Zoom in" at bounding box center [766, 297] width 18 height 18
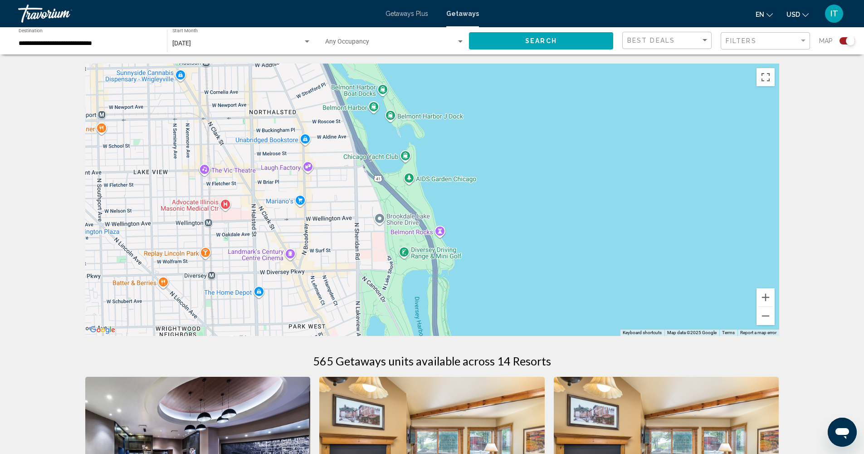
drag, startPoint x: 547, startPoint y: 286, endPoint x: 583, endPoint y: 59, distance: 229.7
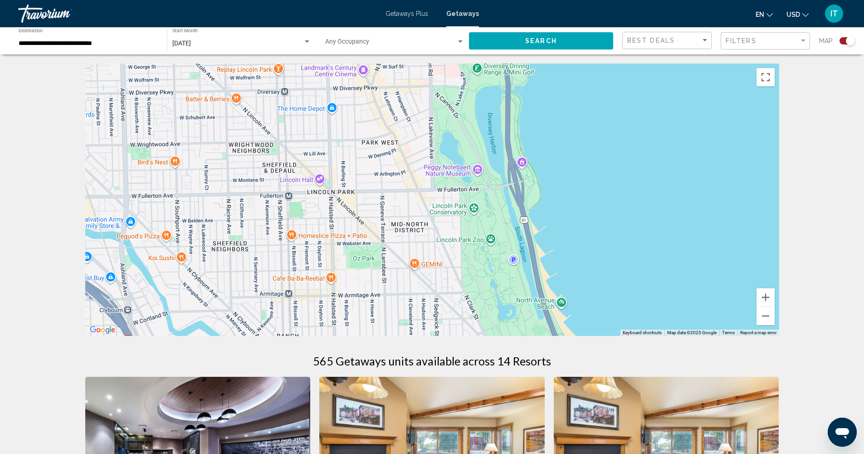
drag, startPoint x: 530, startPoint y: 264, endPoint x: 580, endPoint y: 113, distance: 158.7
click at [580, 113] on div "Main content" at bounding box center [432, 200] width 694 height 272
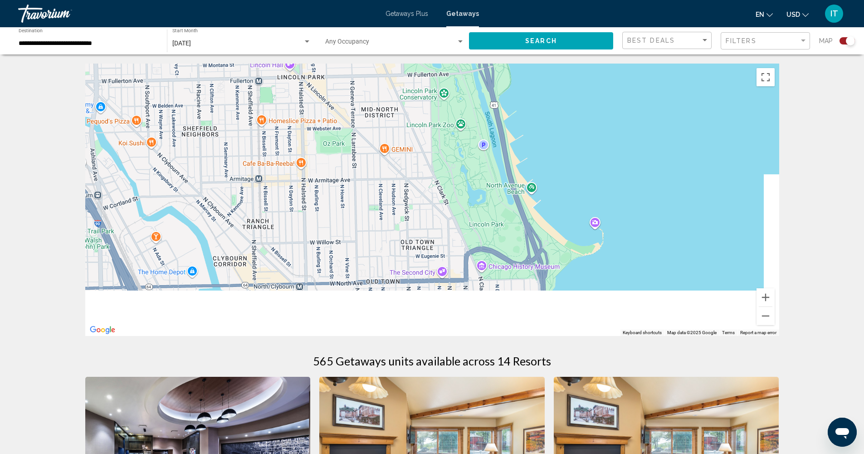
drag, startPoint x: 584, startPoint y: 270, endPoint x: 525, endPoint y: 103, distance: 176.8
click at [525, 103] on div "Main content" at bounding box center [432, 200] width 694 height 272
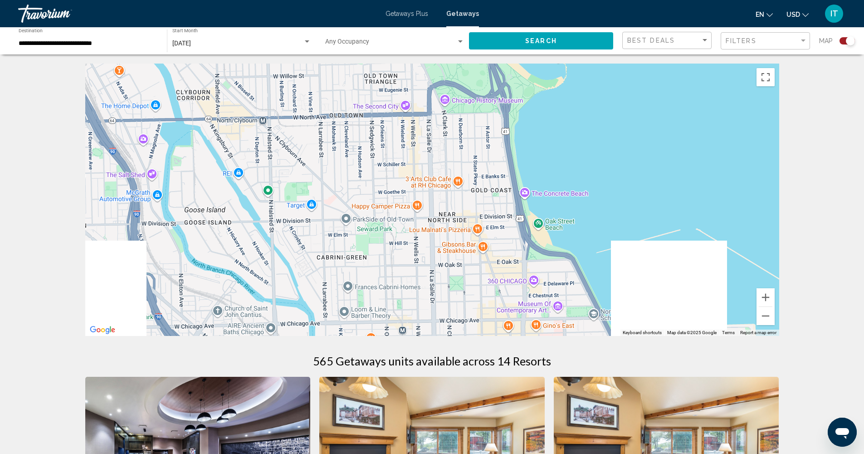
drag, startPoint x: 594, startPoint y: 176, endPoint x: 575, endPoint y: 117, distance: 62.0
click at [576, 118] on div "Main content" at bounding box center [432, 200] width 694 height 272
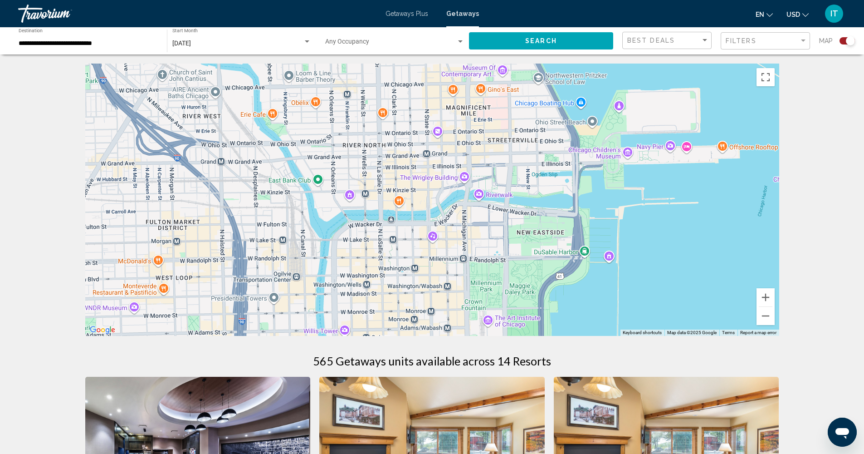
drag, startPoint x: 612, startPoint y: 290, endPoint x: 577, endPoint y: 118, distance: 174.9
click at [578, 118] on div "Main content" at bounding box center [432, 200] width 694 height 272
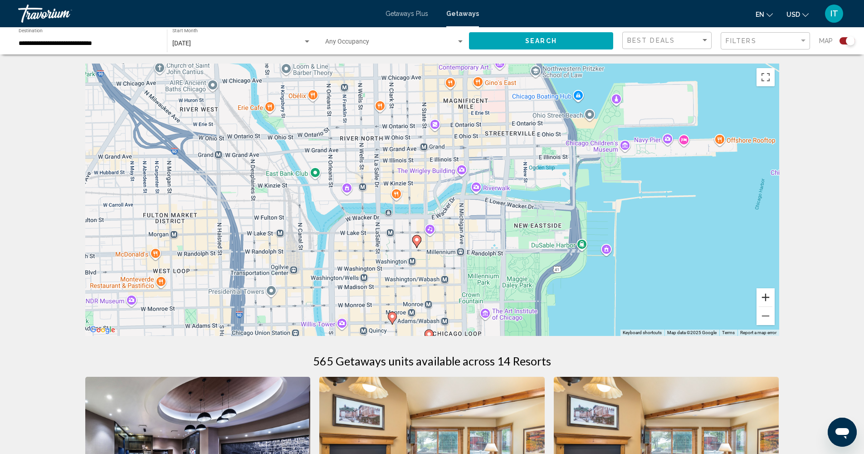
click at [765, 297] on button "Zoom in" at bounding box center [766, 297] width 18 height 18
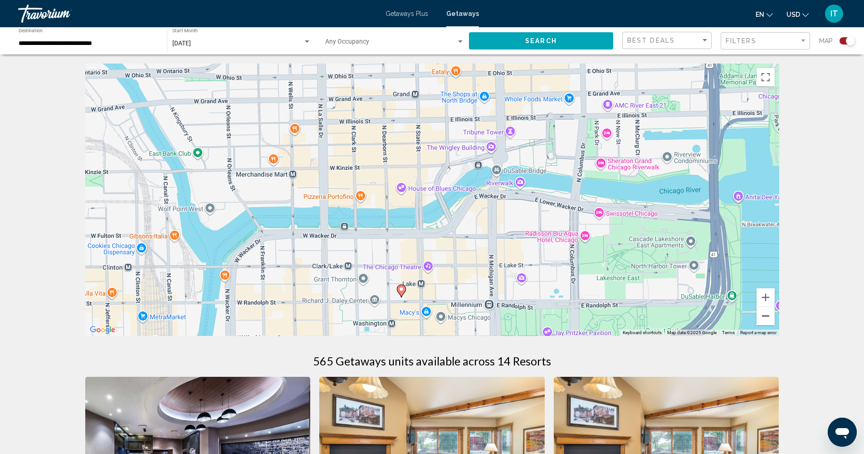
click at [770, 318] on button "Zoom out" at bounding box center [766, 316] width 18 height 18
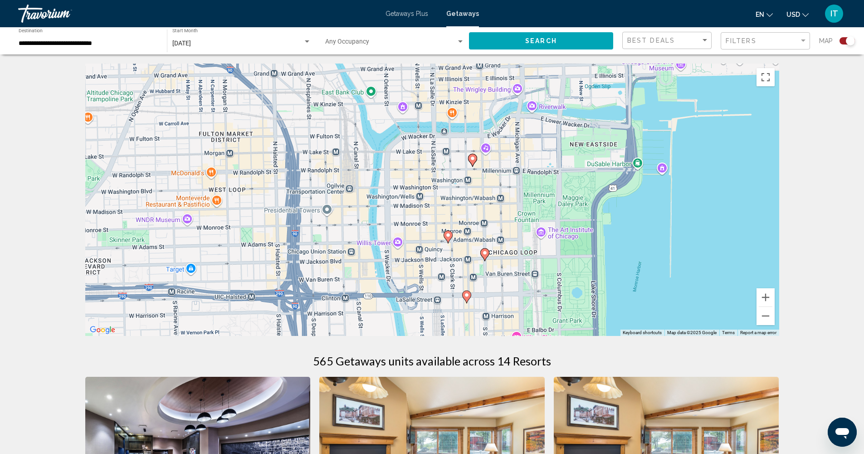
drag, startPoint x: 549, startPoint y: 271, endPoint x: 618, endPoint y: 176, distance: 117.3
click at [618, 176] on div "To activate drag with keyboard, press Alt + Enter. Once in keyboard drag state,…" at bounding box center [432, 200] width 694 height 272
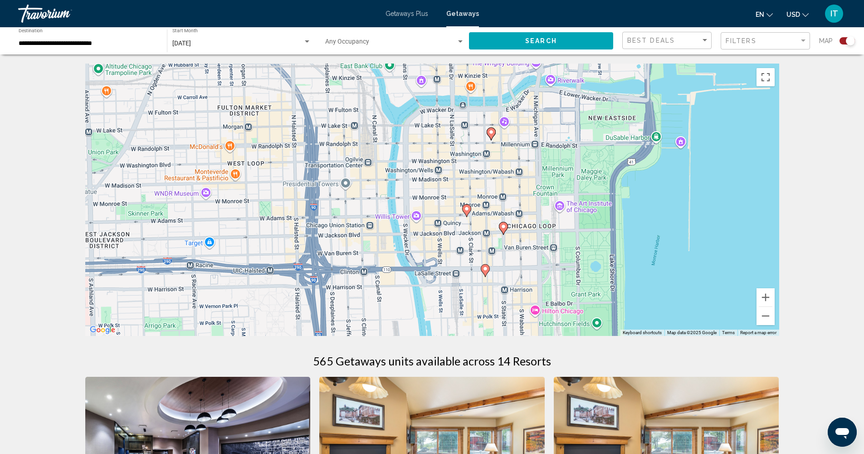
click at [492, 133] on image "Main content" at bounding box center [491, 131] width 5 height 5
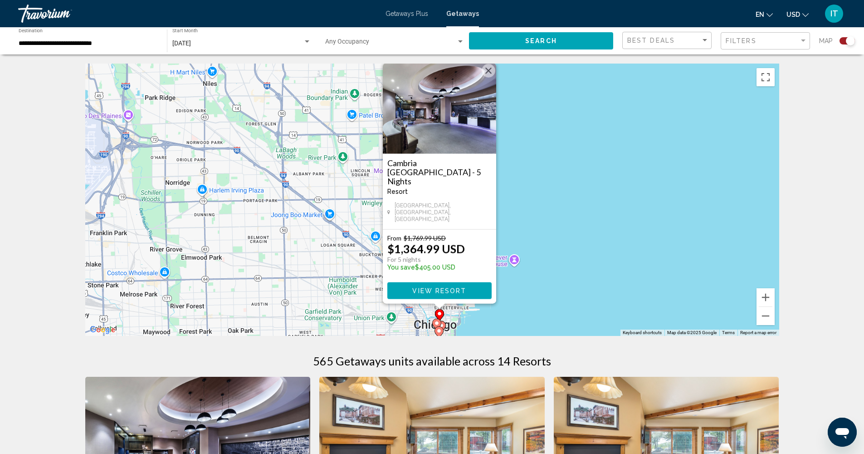
click at [490, 78] on button "Close" at bounding box center [489, 71] width 14 height 14
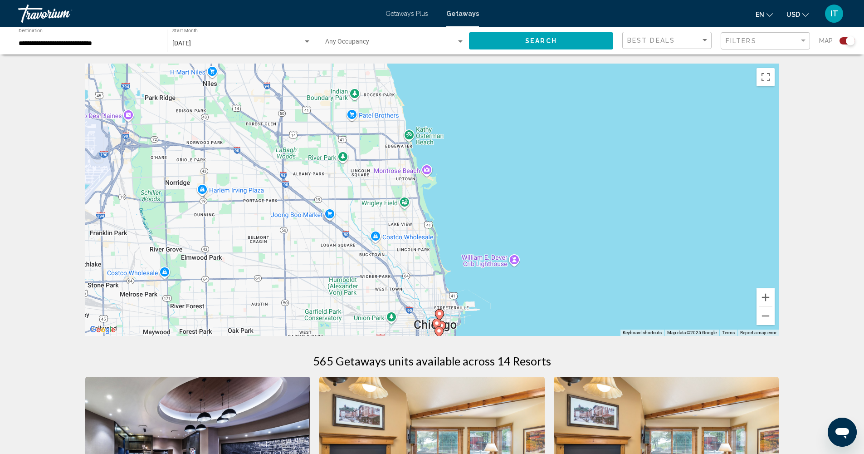
click at [439, 323] on image "Main content" at bounding box center [436, 322] width 5 height 5
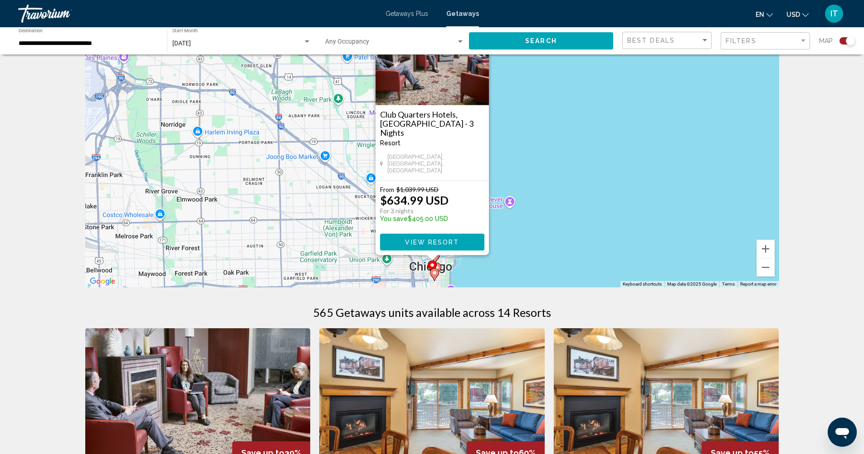
scroll to position [15, 0]
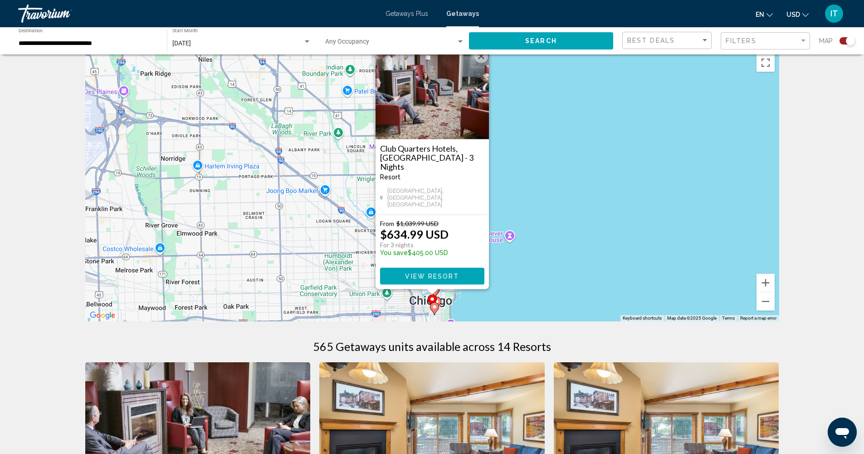
click at [484, 63] on button "Close" at bounding box center [482, 56] width 14 height 14
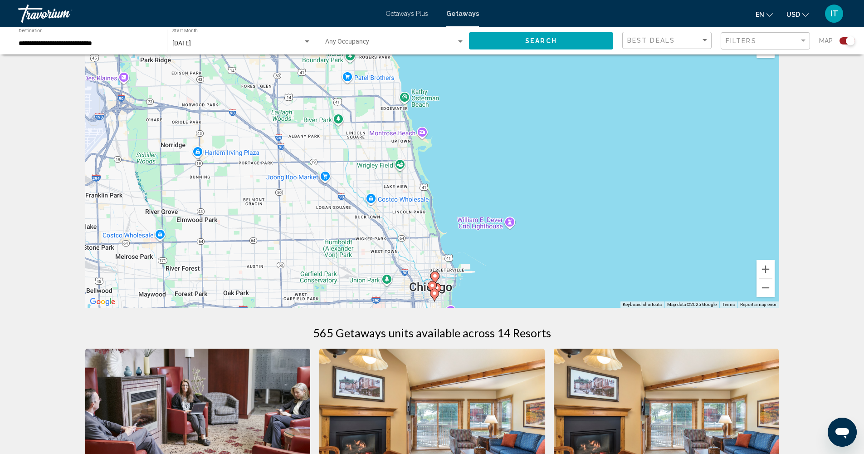
scroll to position [46, 0]
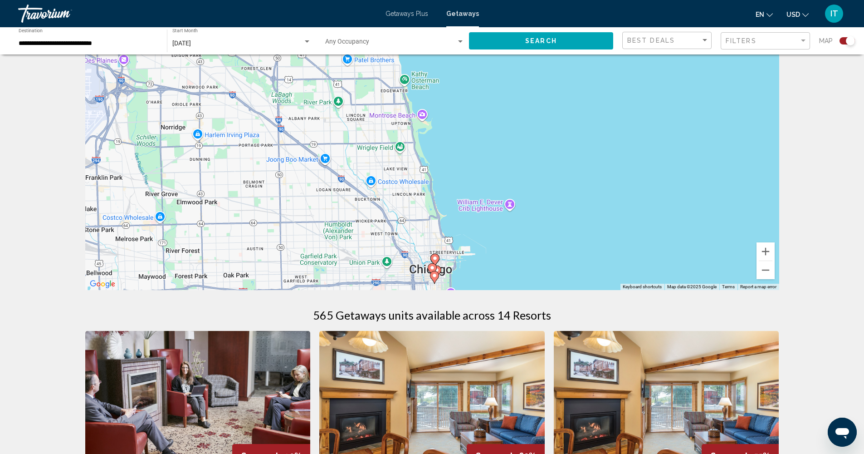
click at [440, 270] on icon "Main content" at bounding box center [436, 272] width 8 height 12
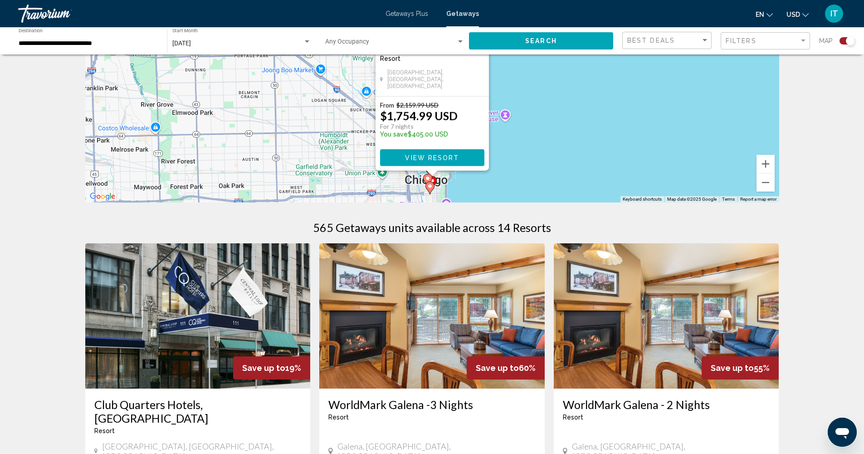
scroll to position [198, 0]
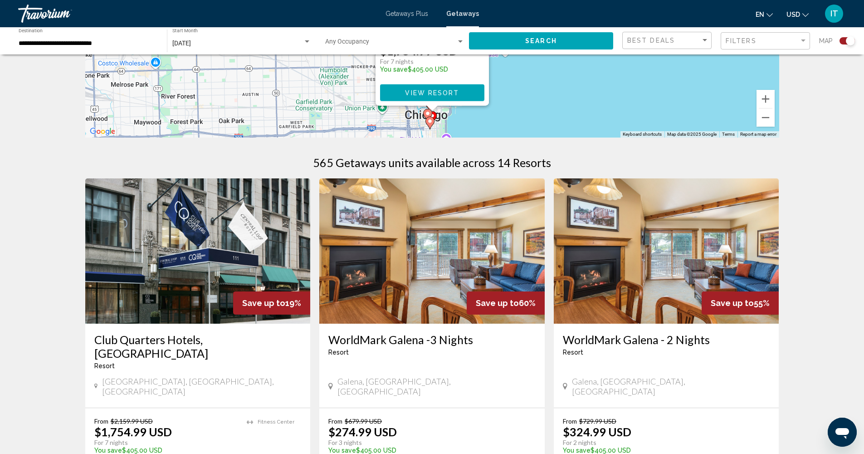
click at [430, 124] on icon "Main content" at bounding box center [430, 123] width 8 height 12
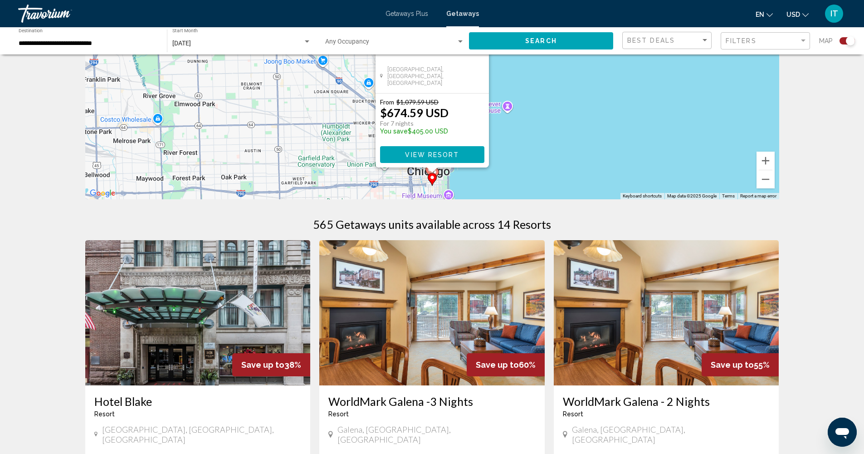
scroll to position [287, 0]
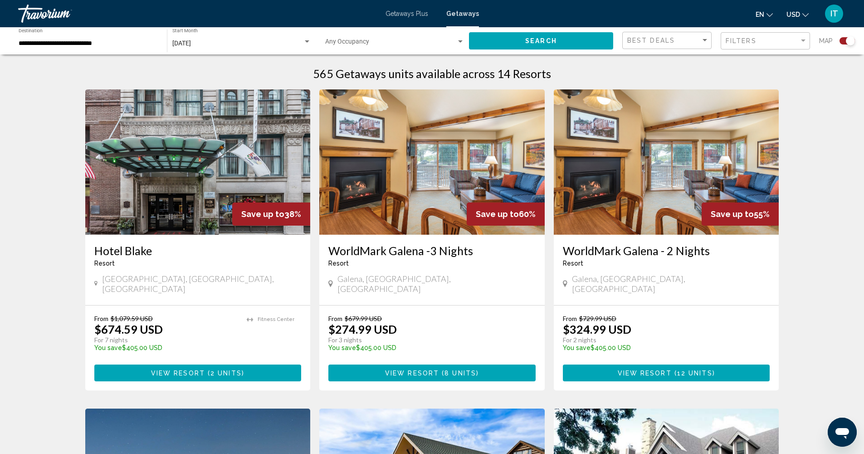
click at [187, 206] on img "Main content" at bounding box center [197, 161] width 225 height 145
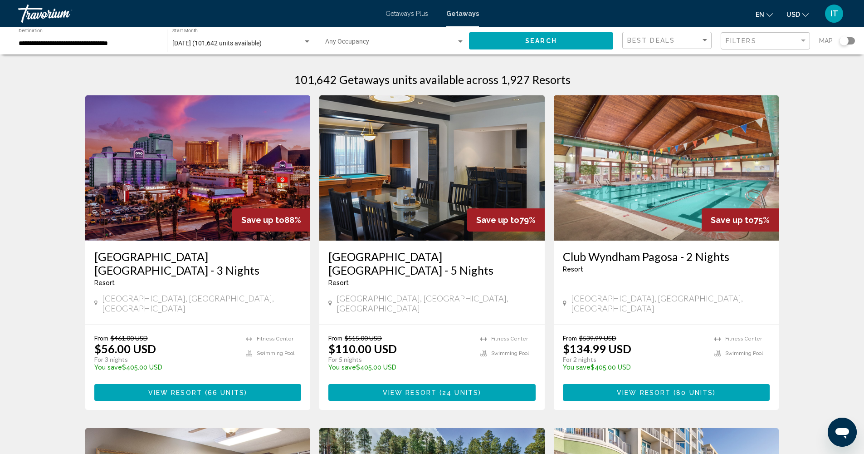
click at [59, 45] on input "**********" at bounding box center [88, 43] width 139 height 7
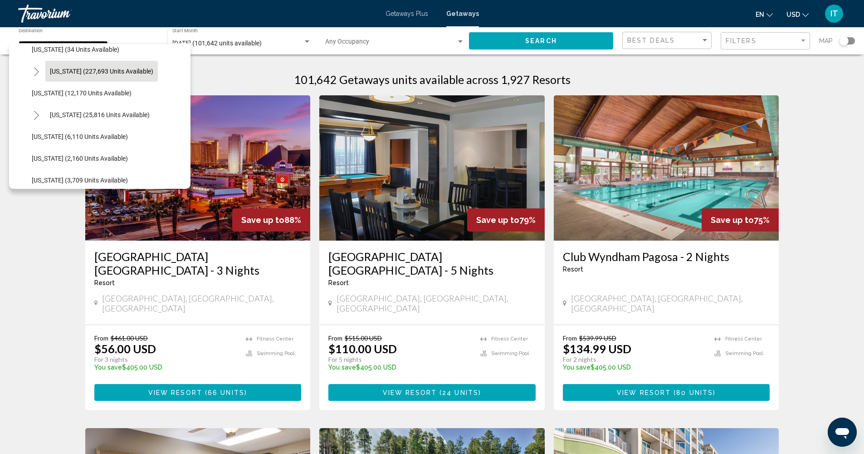
scroll to position [216, 0]
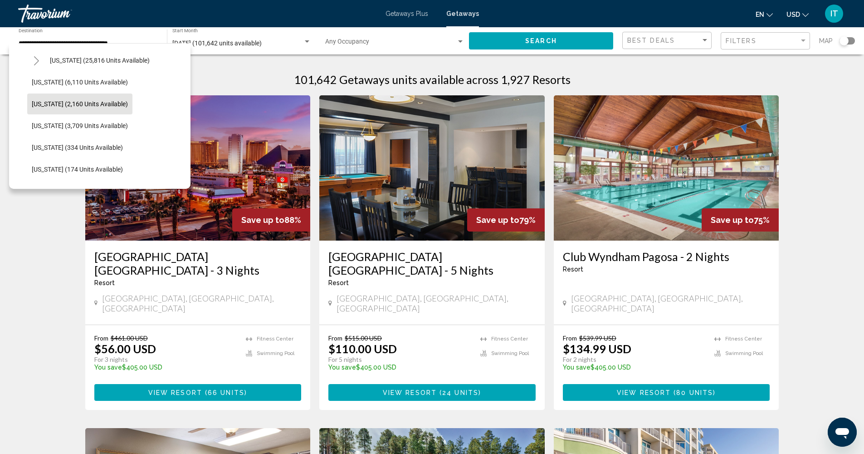
click at [40, 103] on span "[US_STATE] (2,160 units available)" at bounding box center [80, 103] width 96 height 7
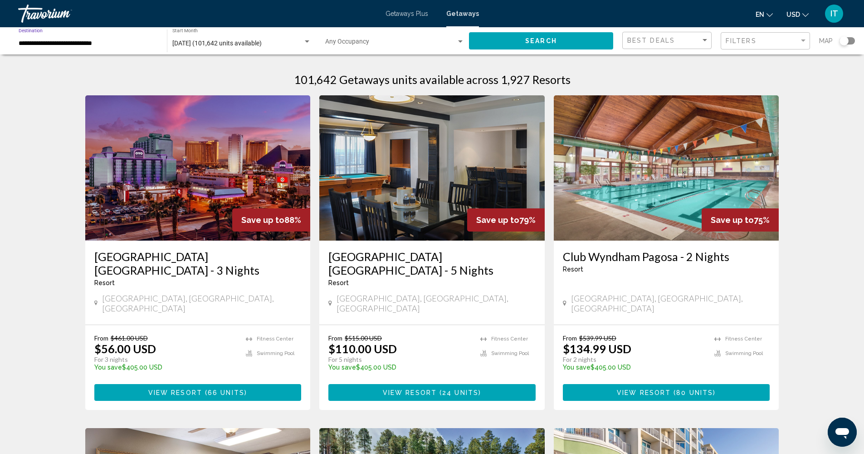
click at [848, 43] on div "Search widget" at bounding box center [844, 40] width 9 height 9
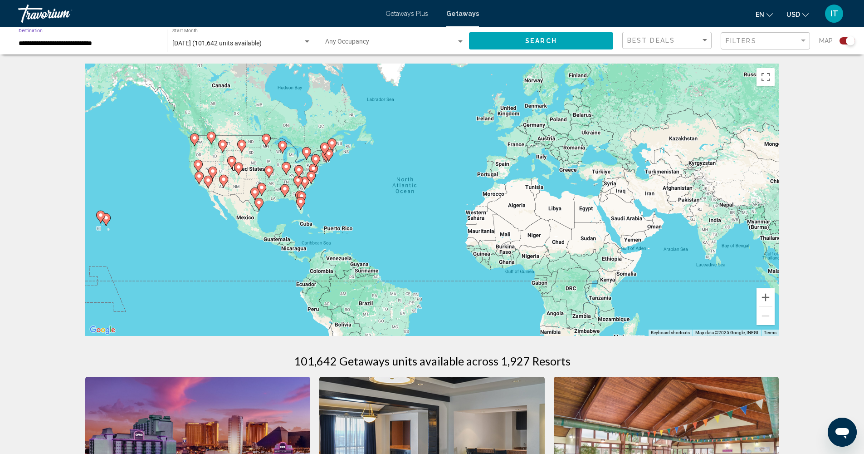
click at [97, 40] on input "**********" at bounding box center [88, 43] width 139 height 7
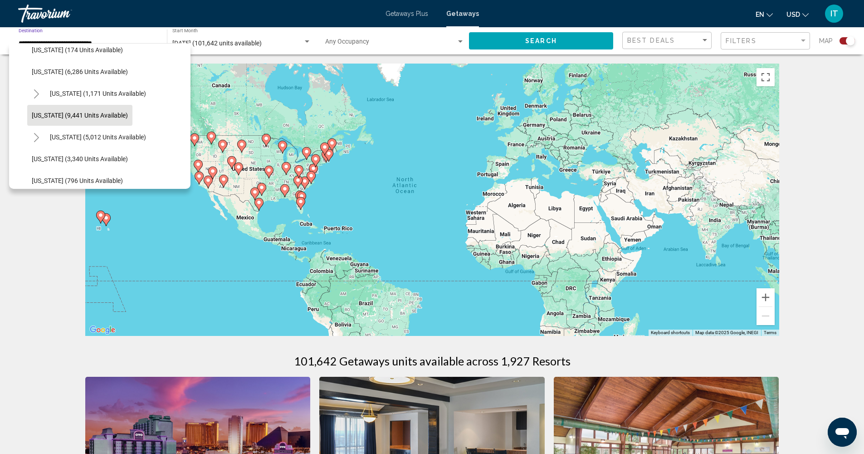
scroll to position [339, 0]
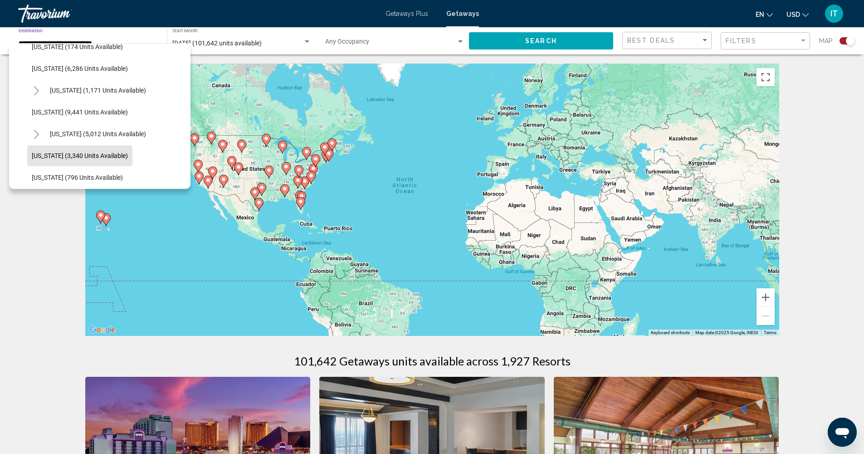
click at [69, 153] on span "[US_STATE] (3,340 units available)" at bounding box center [80, 155] width 96 height 7
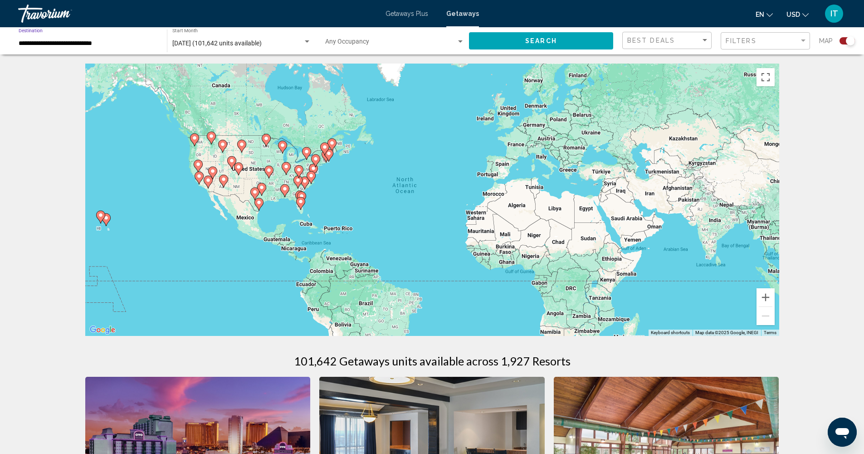
click at [50, 44] on input "**********" at bounding box center [88, 43] width 139 height 7
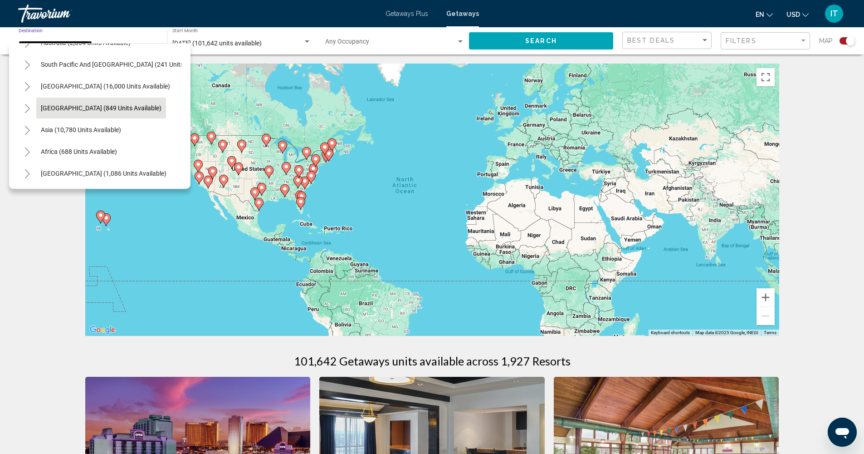
scroll to position [132, 0]
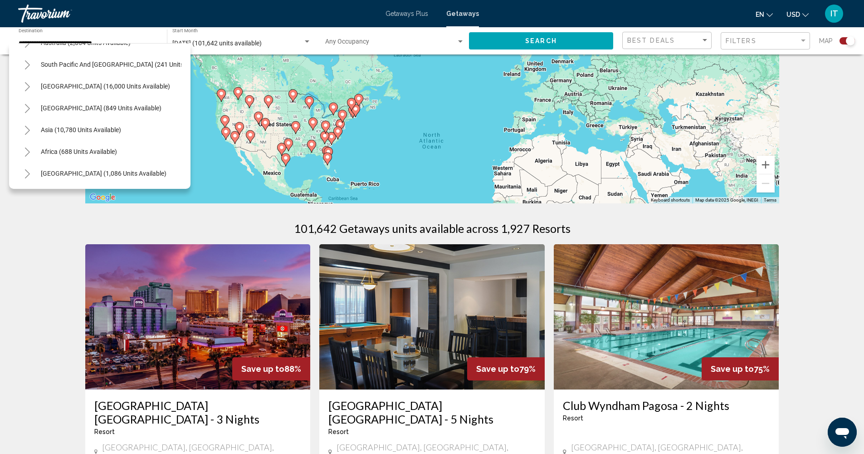
drag, startPoint x: 290, startPoint y: 90, endPoint x: 319, endPoint y: 169, distance: 83.8
click at [315, 172] on div "To activate drag with keyboard, press Alt + Enter. Once in keyboard drag state,…" at bounding box center [432, 67] width 694 height 272
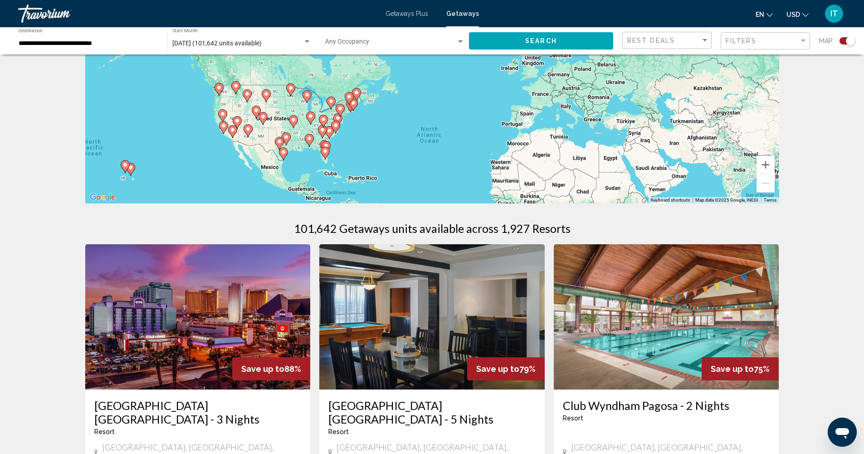
click at [311, 117] on image "Main content" at bounding box center [310, 115] width 5 height 5
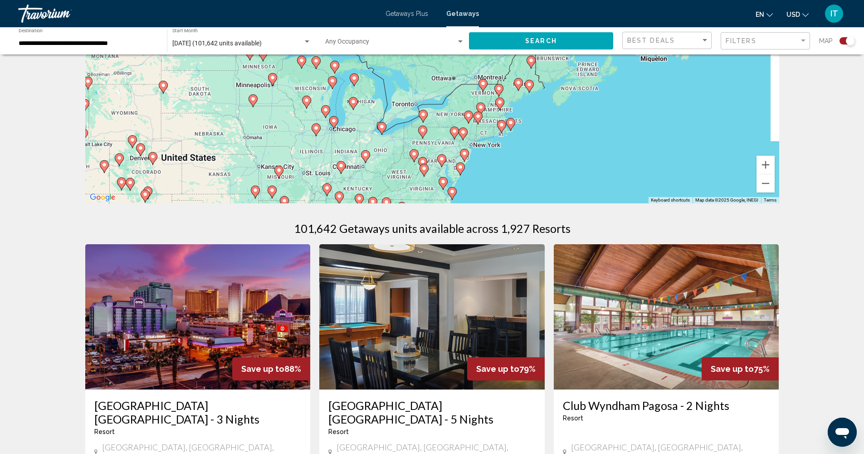
drag, startPoint x: 403, startPoint y: 85, endPoint x: 307, endPoint y: 207, distance: 155.7
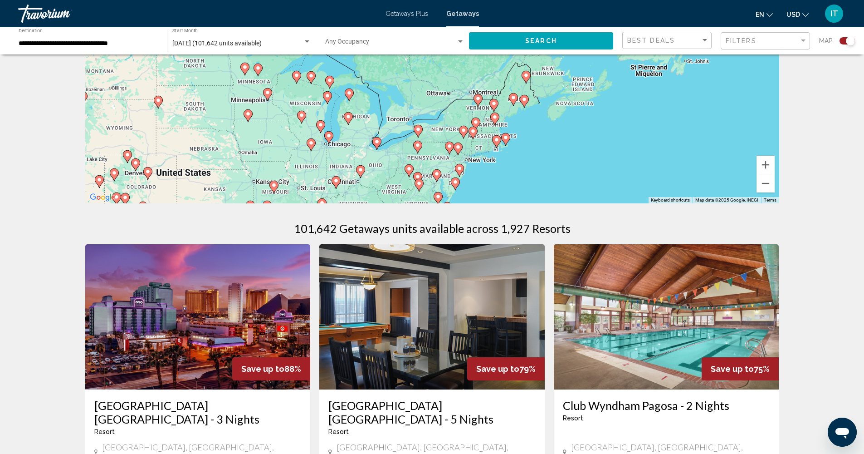
click at [330, 138] on icon "Main content" at bounding box center [328, 138] width 8 height 12
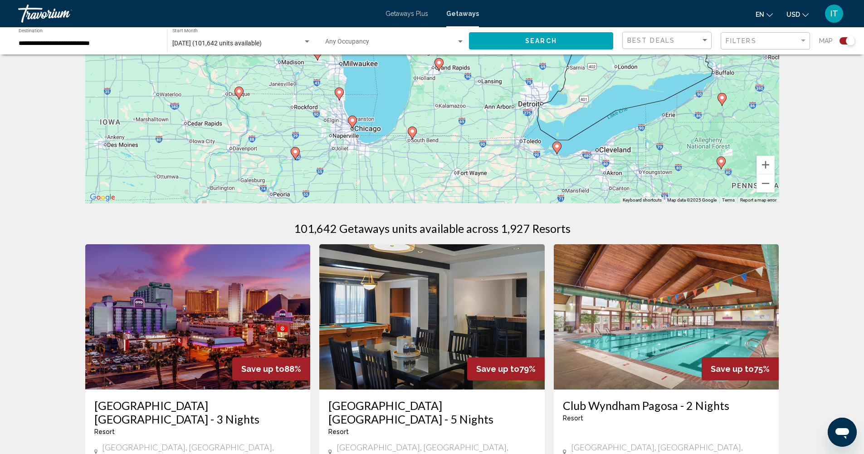
drag, startPoint x: 353, startPoint y: 162, endPoint x: 345, endPoint y: 202, distance: 40.4
click at [345, 202] on div "To activate drag with keyboard, press Alt + Enter. Once in keyboard drag state,…" at bounding box center [432, 67] width 694 height 272
click at [90, 43] on input "**********" at bounding box center [88, 43] width 139 height 7
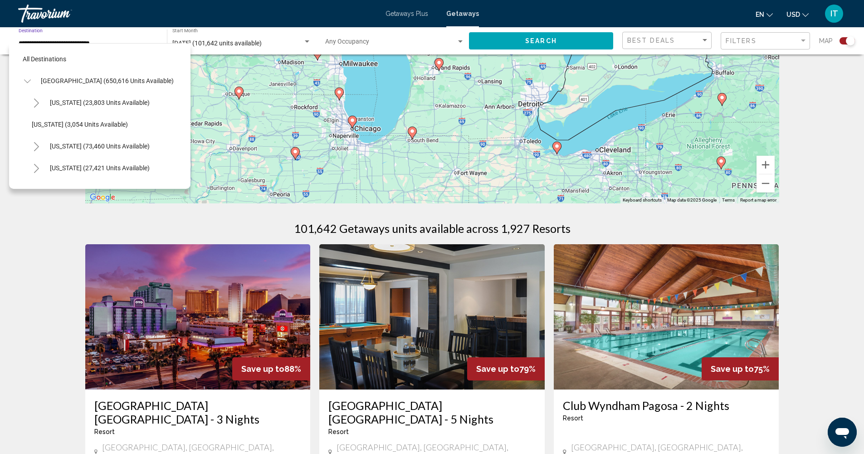
scroll to position [232, 0]
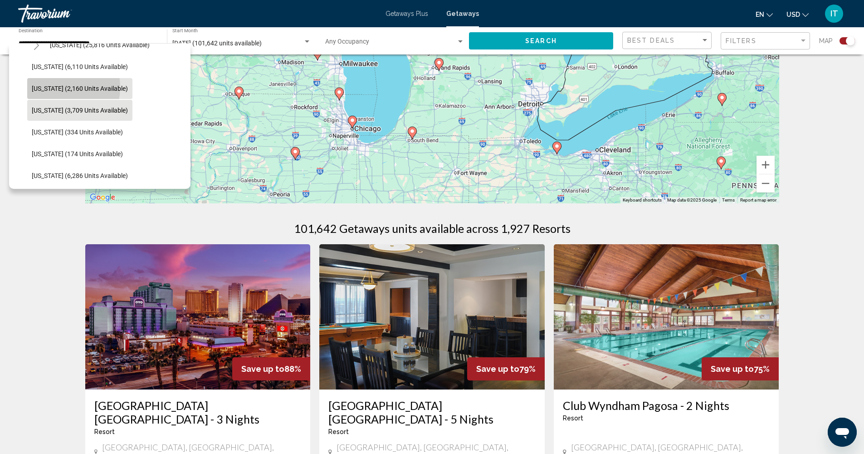
click at [54, 87] on span "[US_STATE] (2,160 units available)" at bounding box center [80, 88] width 96 height 7
type input "**********"
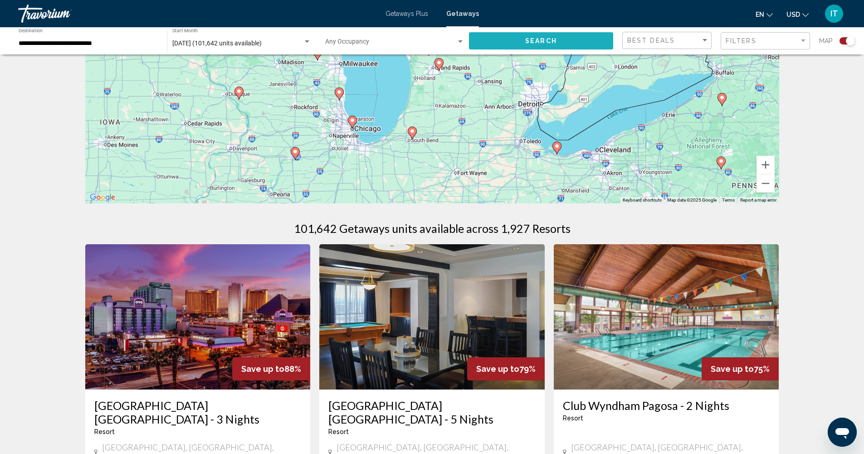
click at [557, 42] on span "Search" at bounding box center [541, 41] width 32 height 7
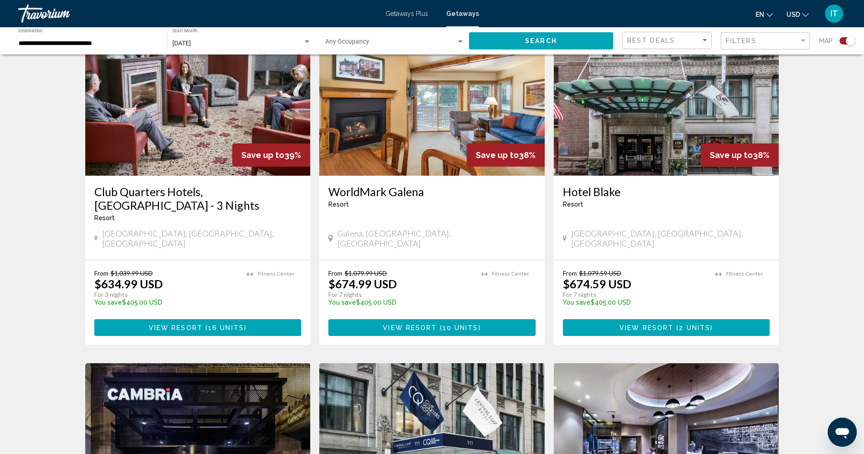
scroll to position [828, 0]
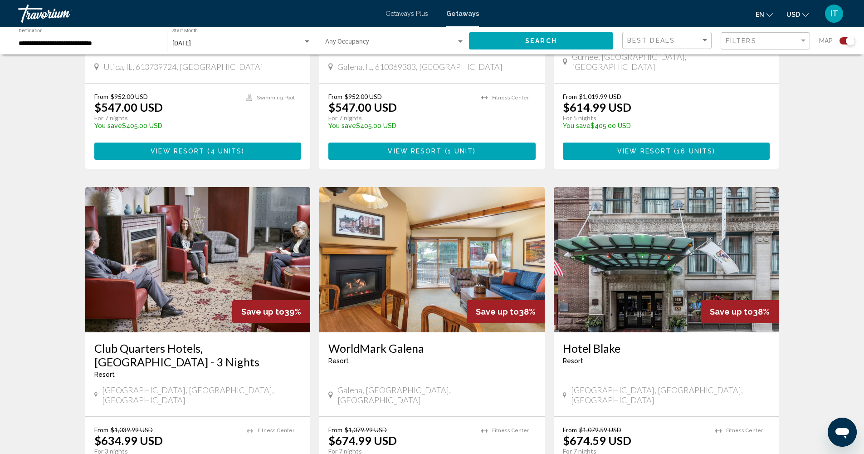
click at [253, 240] on img "Main content" at bounding box center [197, 259] width 225 height 145
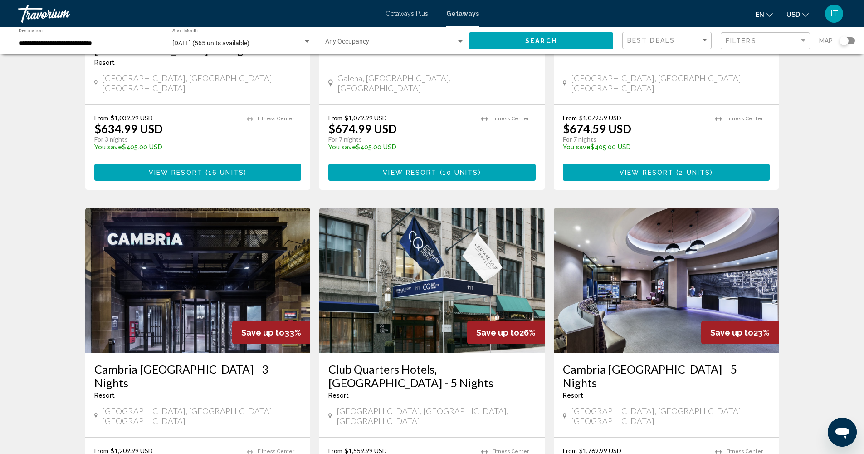
scroll to position [902, 0]
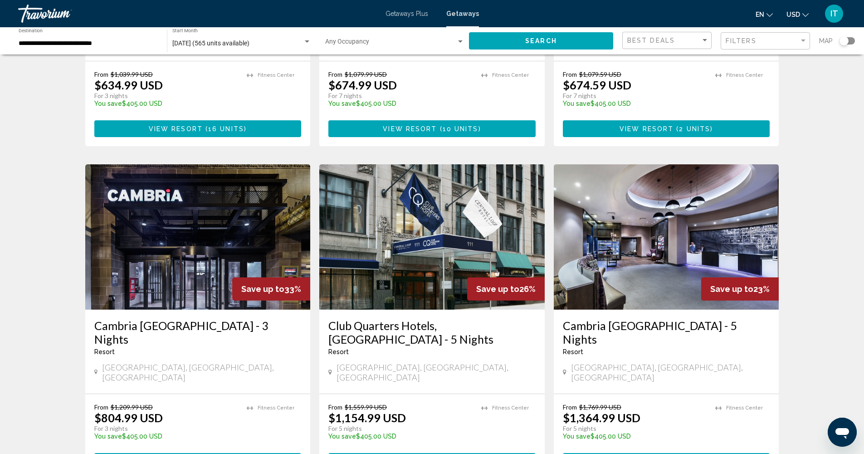
click at [615, 319] on h3 "Cambria [GEOGRAPHIC_DATA] - 5 Nights" at bounding box center [666, 332] width 207 height 27
